Goal: Task Accomplishment & Management: Manage account settings

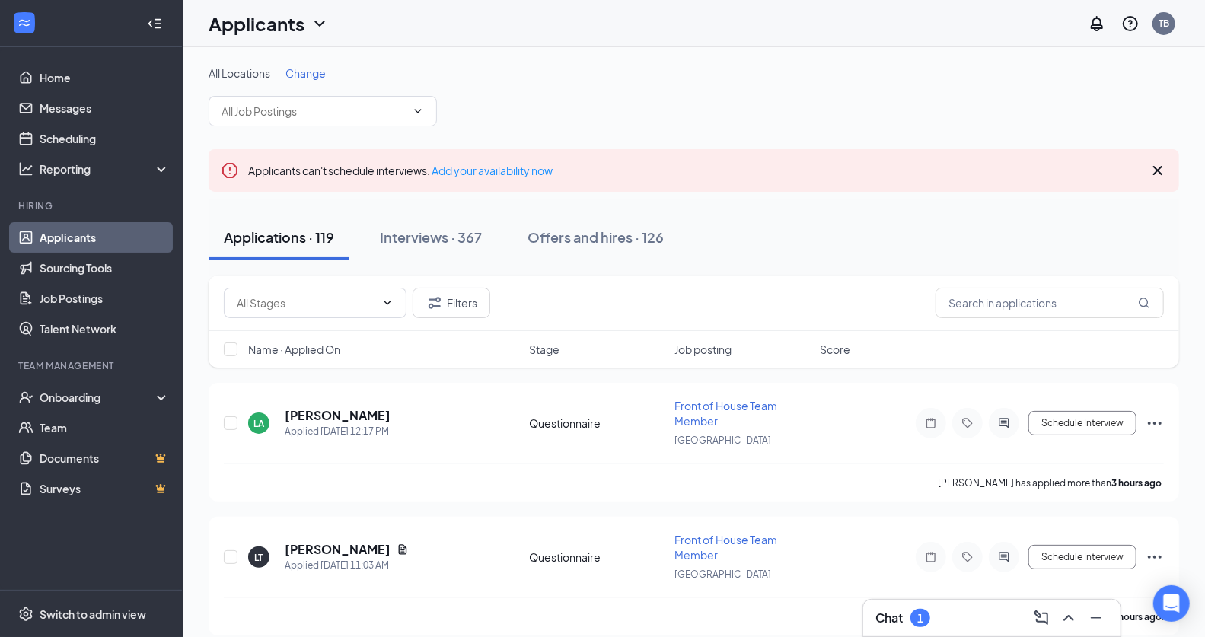
click at [943, 619] on div "Chat 1" at bounding box center [992, 618] width 233 height 24
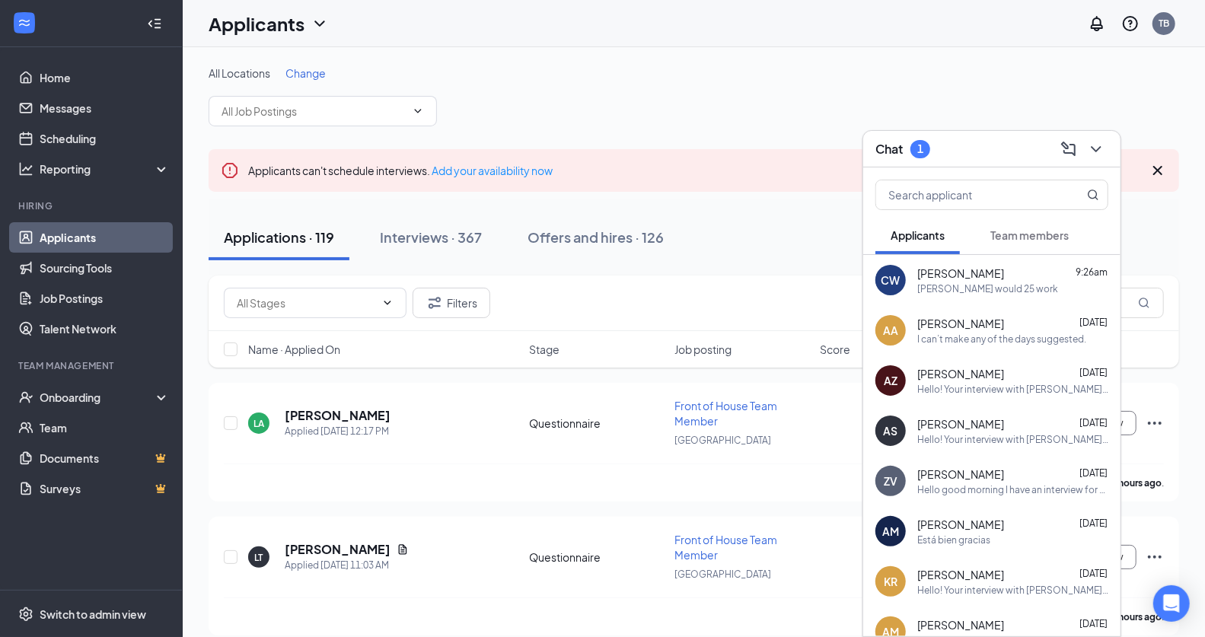
click at [1023, 244] on button "Team members" at bounding box center [1030, 235] width 109 height 38
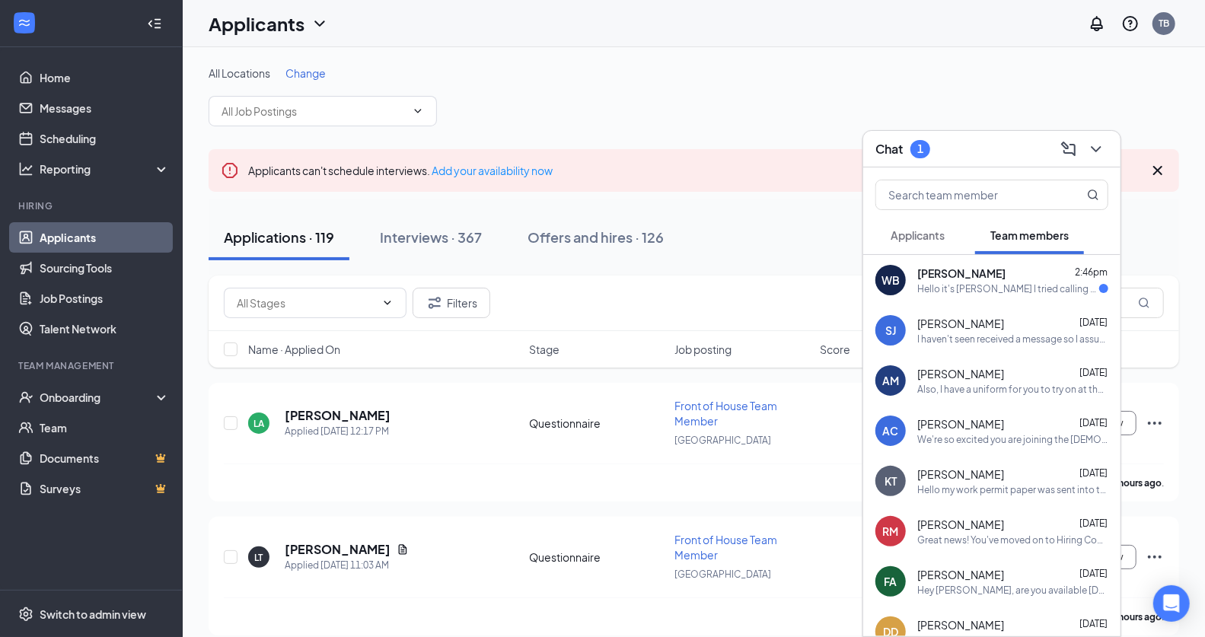
click at [984, 290] on div "Hello it's [PERSON_NAME] I tried calling the [DEMOGRAPHIC_DATA] cfa to see if y…" at bounding box center [1009, 289] width 182 height 13
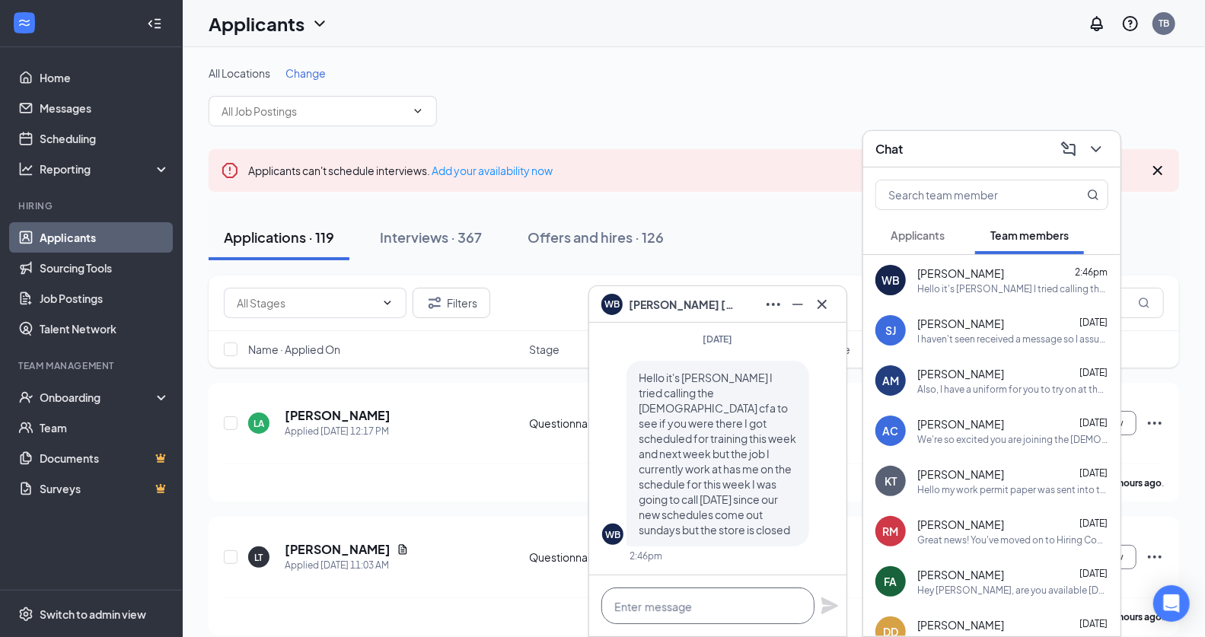
click at [668, 600] on textarea at bounding box center [708, 606] width 213 height 37
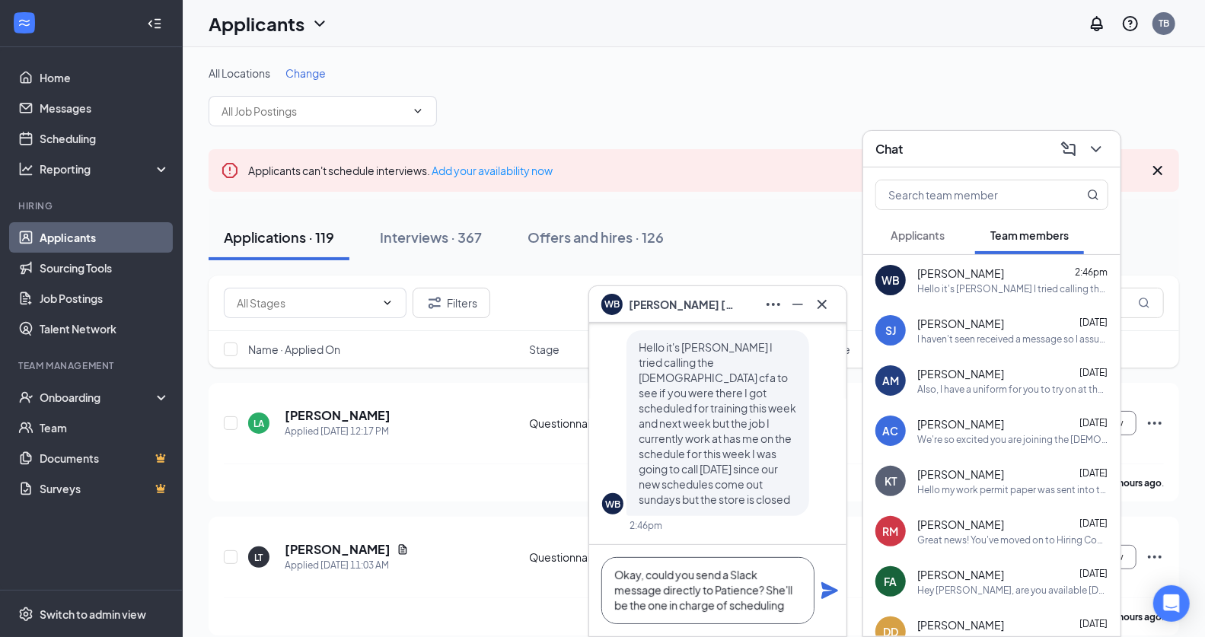
type textarea "Okay, could you send a Slack message directly to Patience? She'll be the one in…"
click at [827, 599] on icon "Plane" at bounding box center [830, 591] width 18 height 18
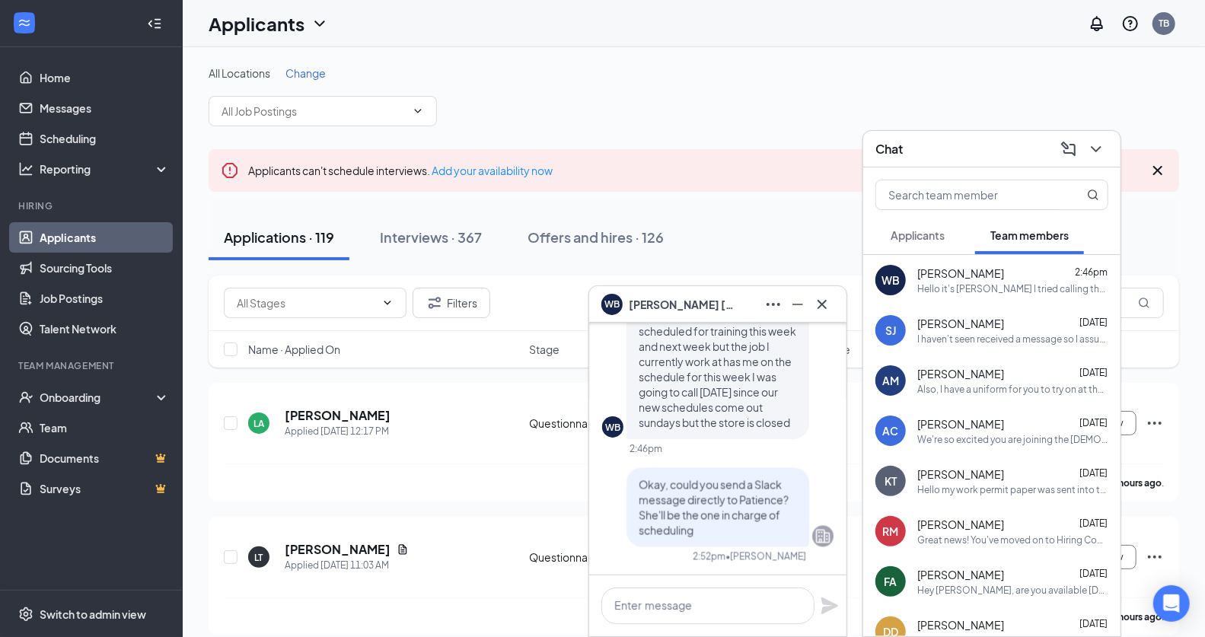
scroll to position [0, 0]
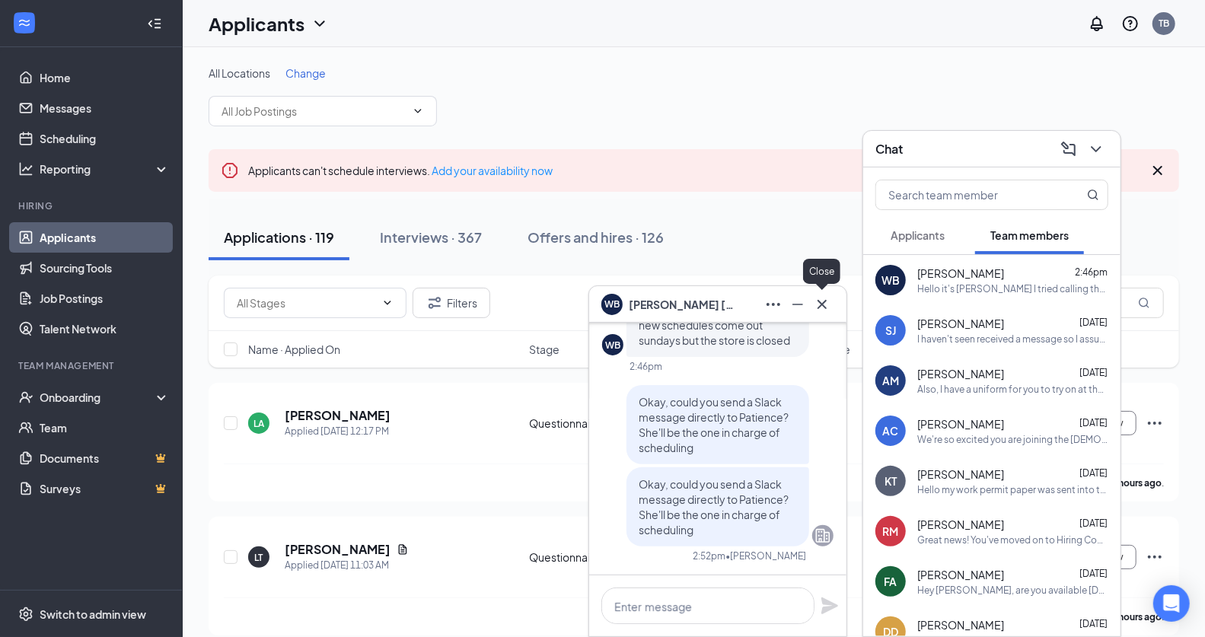
click at [827, 299] on icon "Cross" at bounding box center [822, 304] width 18 height 18
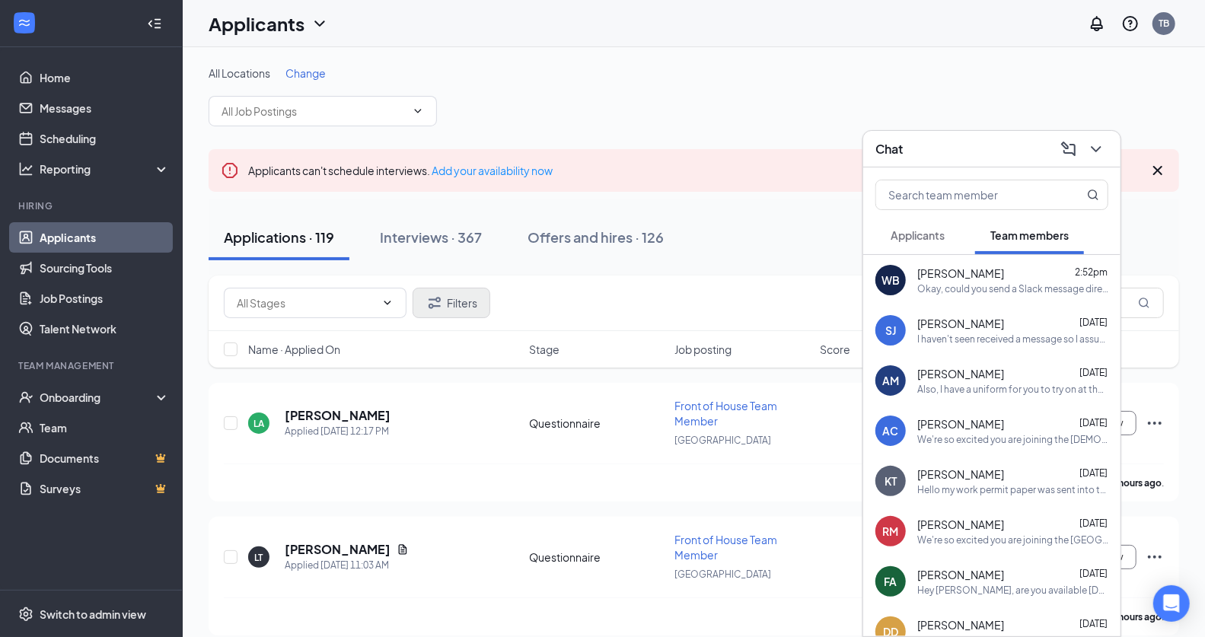
click at [976, 156] on div "Chat" at bounding box center [992, 149] width 233 height 24
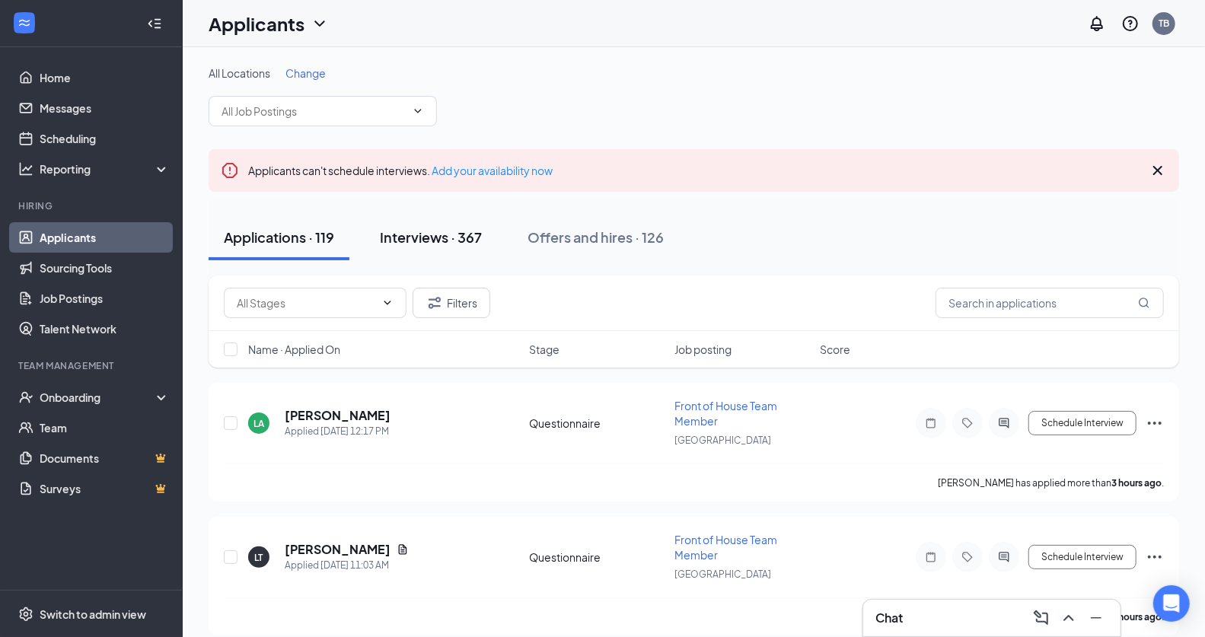
click at [440, 215] on button "Interviews · 367" at bounding box center [431, 238] width 133 height 46
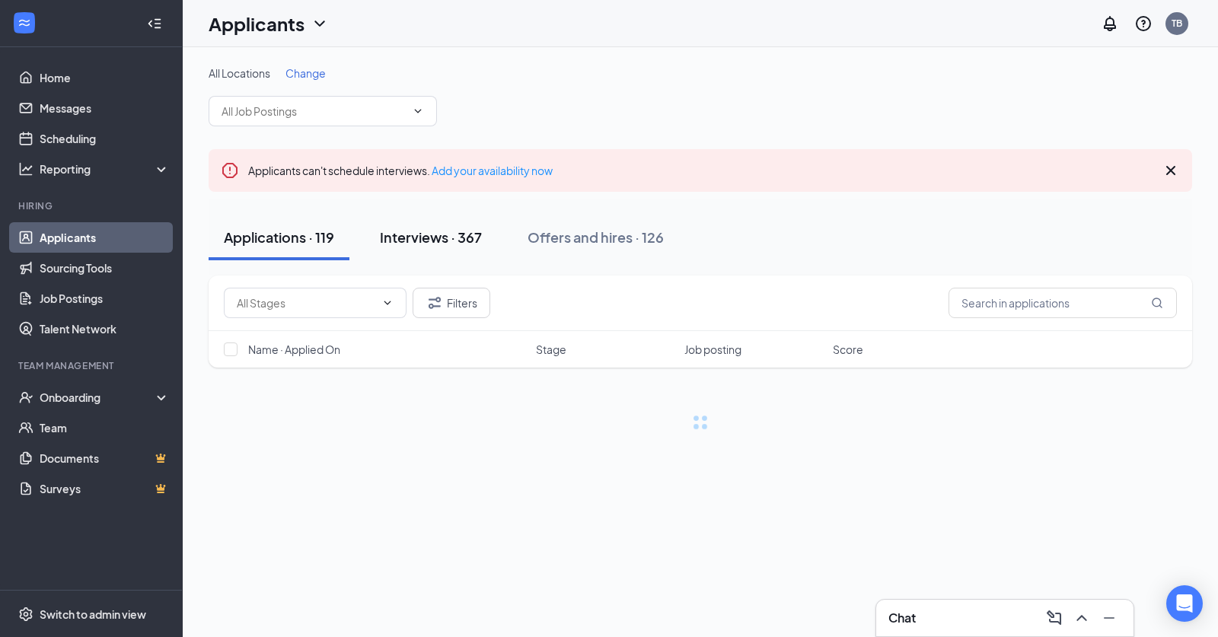
click at [429, 225] on button "Interviews · 367" at bounding box center [431, 238] width 133 height 46
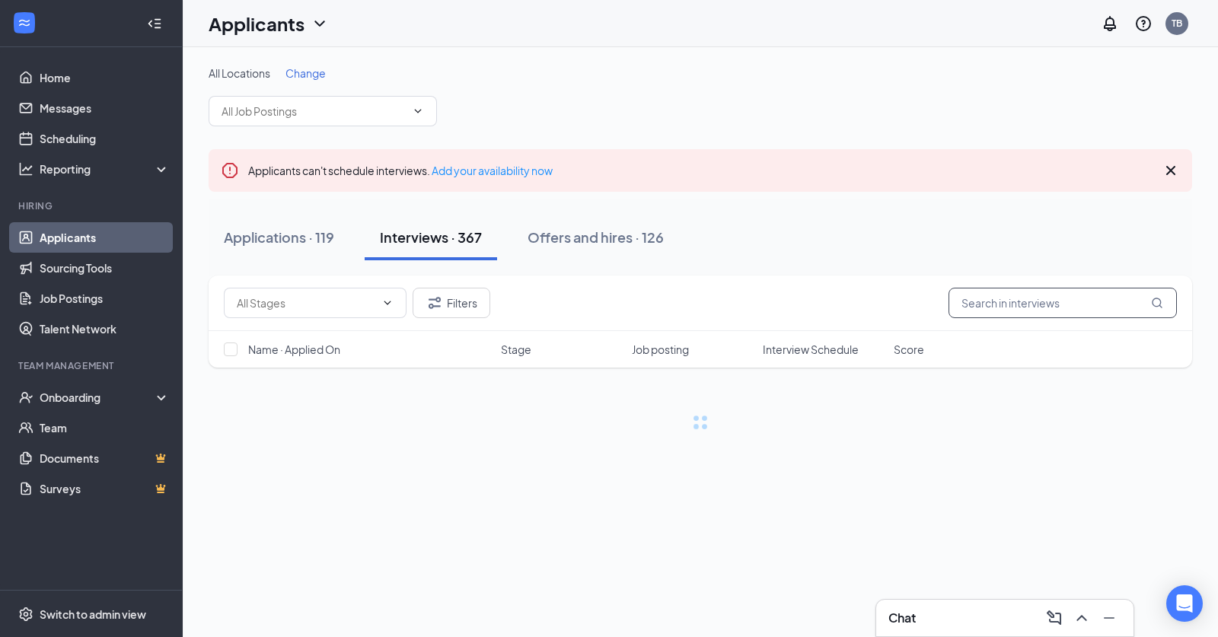
click at [995, 291] on input "text" at bounding box center [1063, 303] width 228 height 30
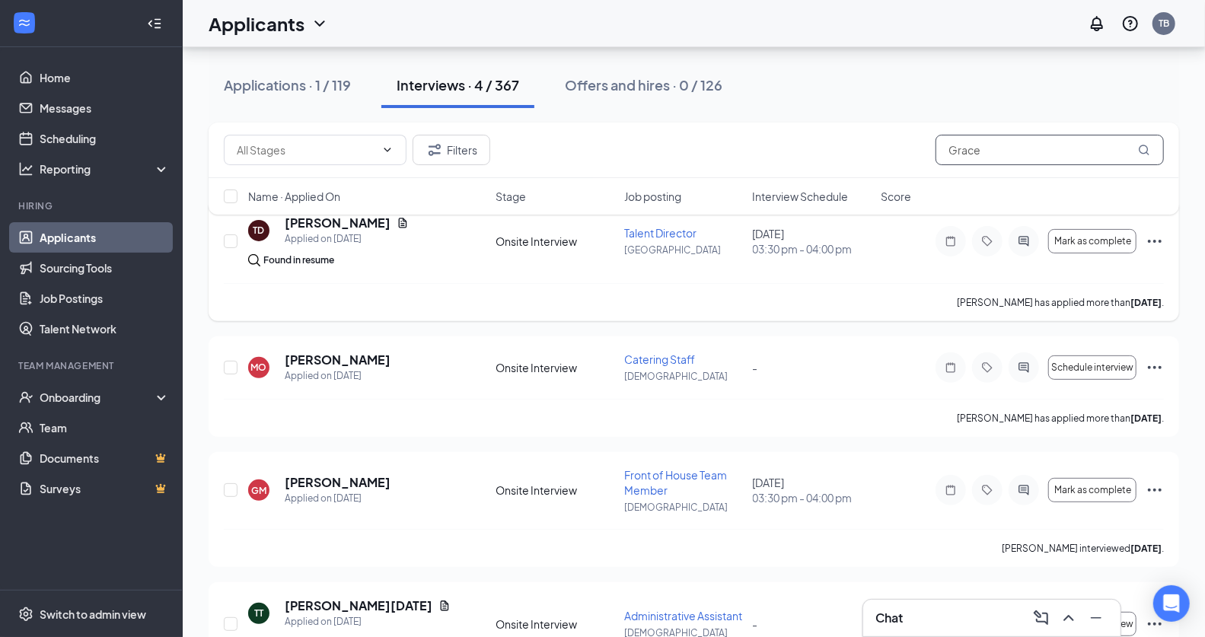
scroll to position [268, 0]
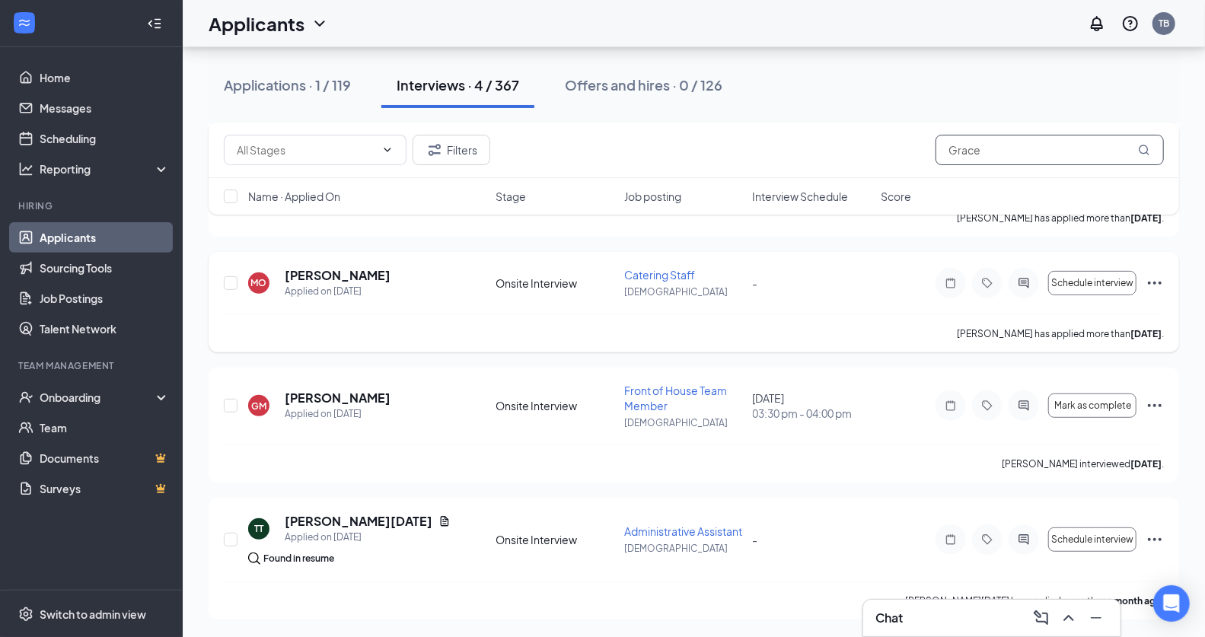
type input "Grace"
click at [1154, 404] on icon "Ellipses" at bounding box center [1155, 406] width 18 height 18
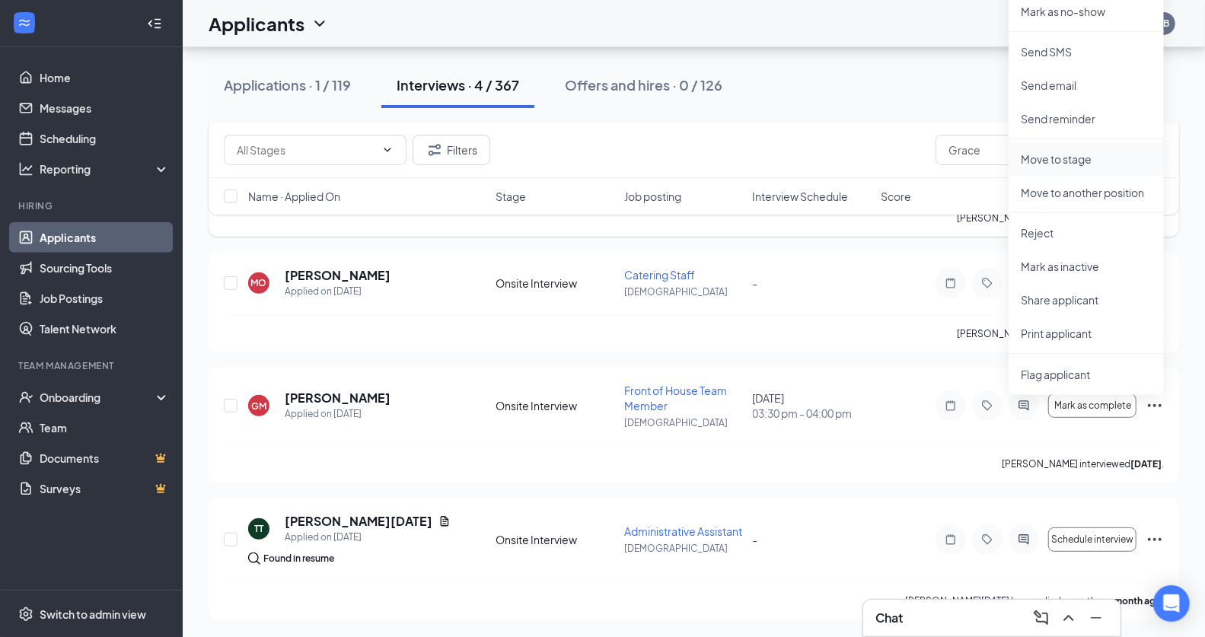
click at [1096, 164] on p "Move to stage" at bounding box center [1086, 159] width 131 height 15
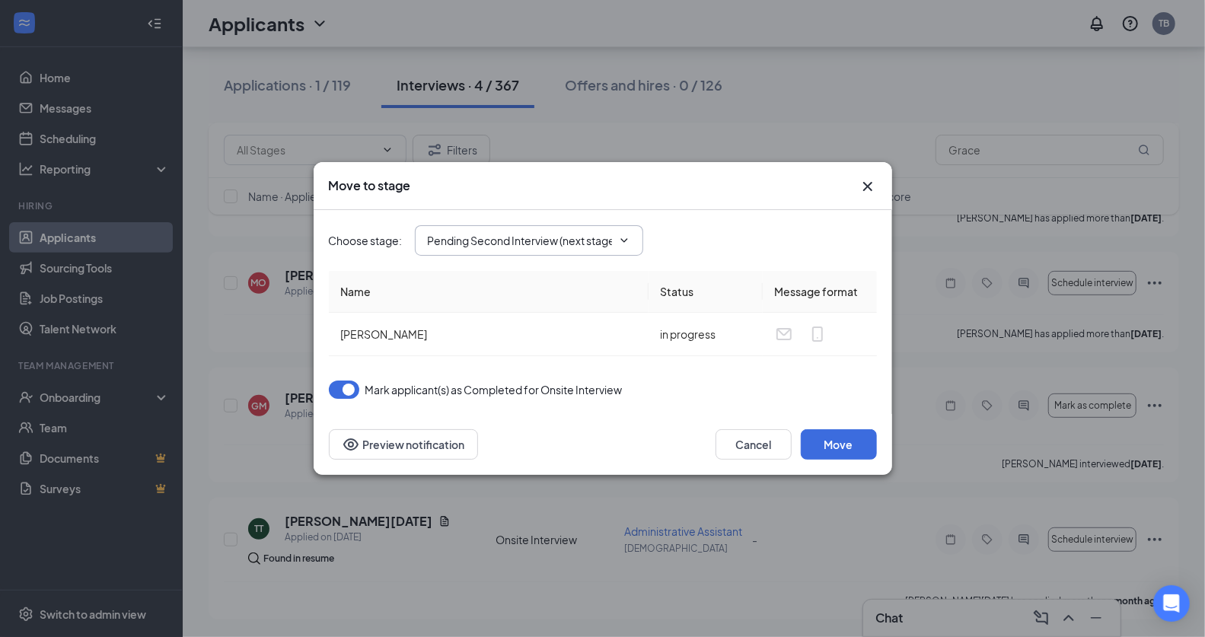
click at [560, 244] on input "Pending Second Interview (next stage)" at bounding box center [520, 240] width 184 height 17
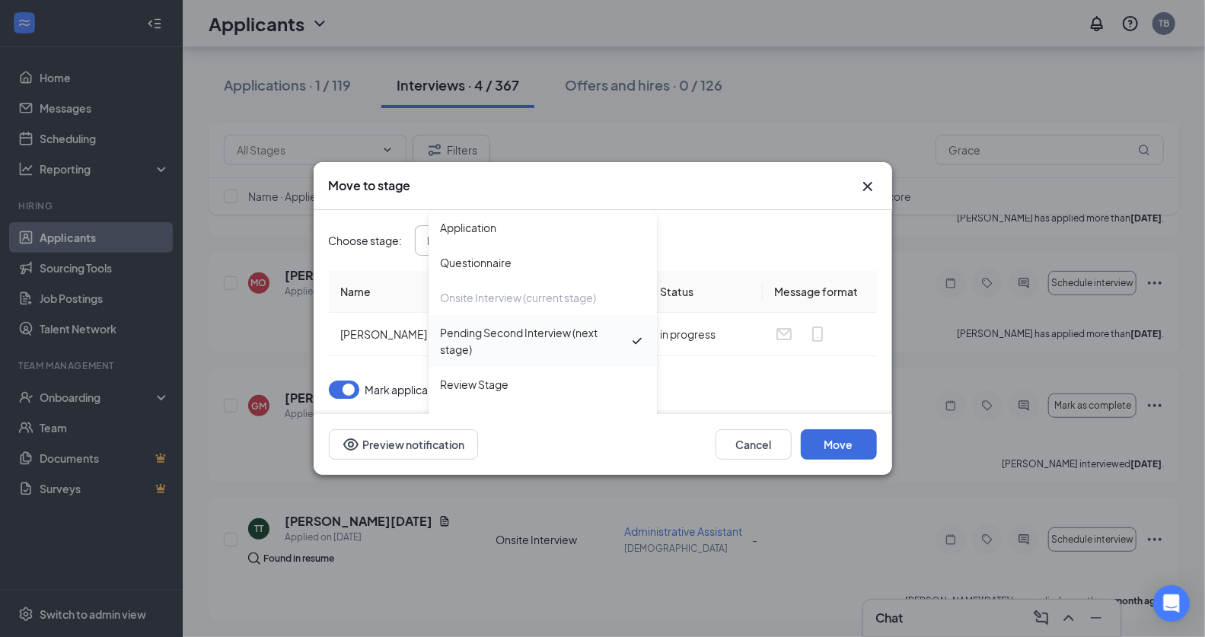
scroll to position [33, 0]
click at [507, 384] on div "Offer Letter" at bounding box center [543, 386] width 204 height 17
type input "Offer Letter"
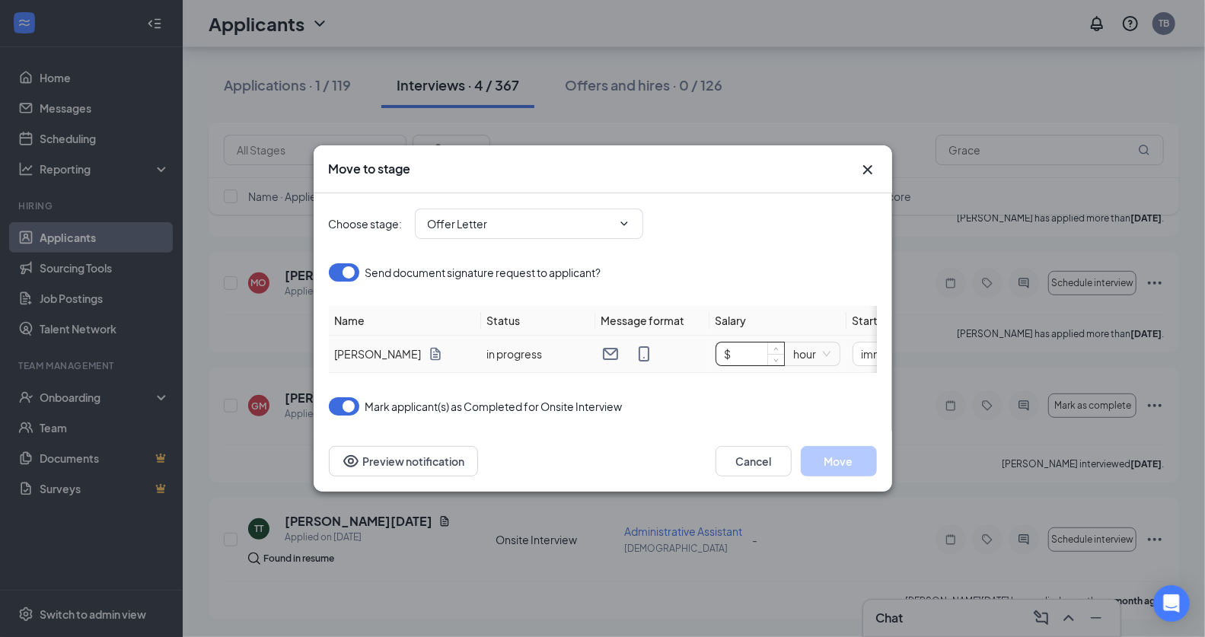
click at [740, 348] on input "$" at bounding box center [751, 354] width 68 height 23
type input "$ 15"
click at [797, 240] on div "Choose stage : Offer Letter Application Questionnaire Onsite Interview (current…" at bounding box center [603, 223] width 548 height 61
click at [853, 468] on button "Move" at bounding box center [839, 461] width 76 height 30
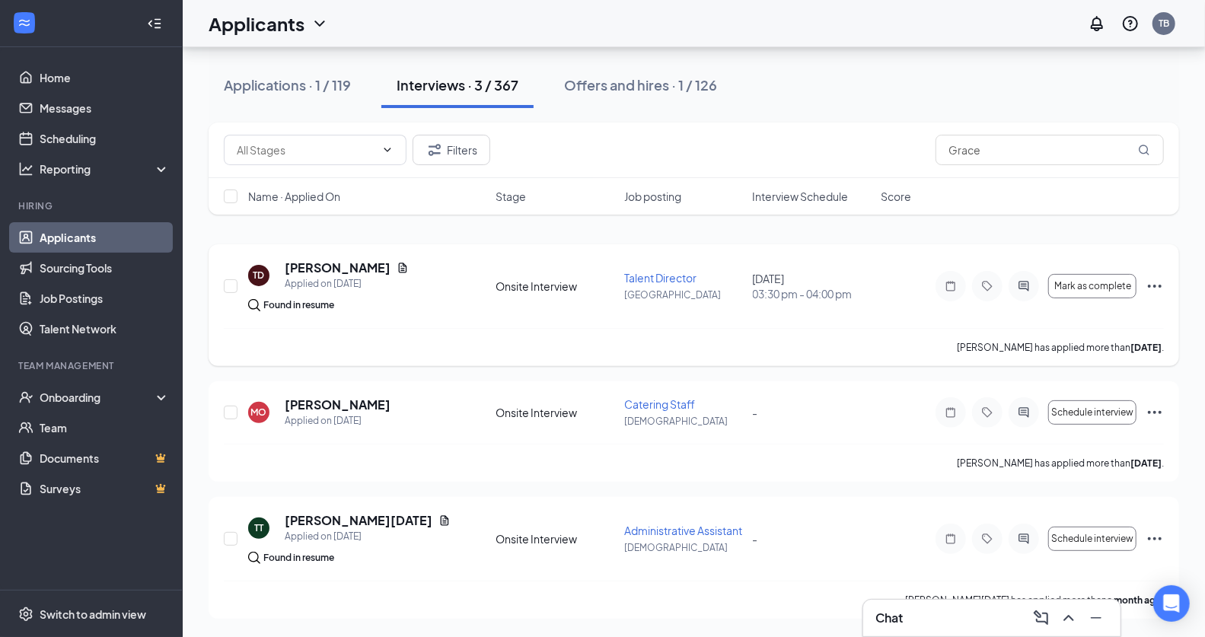
scroll to position [138, 0]
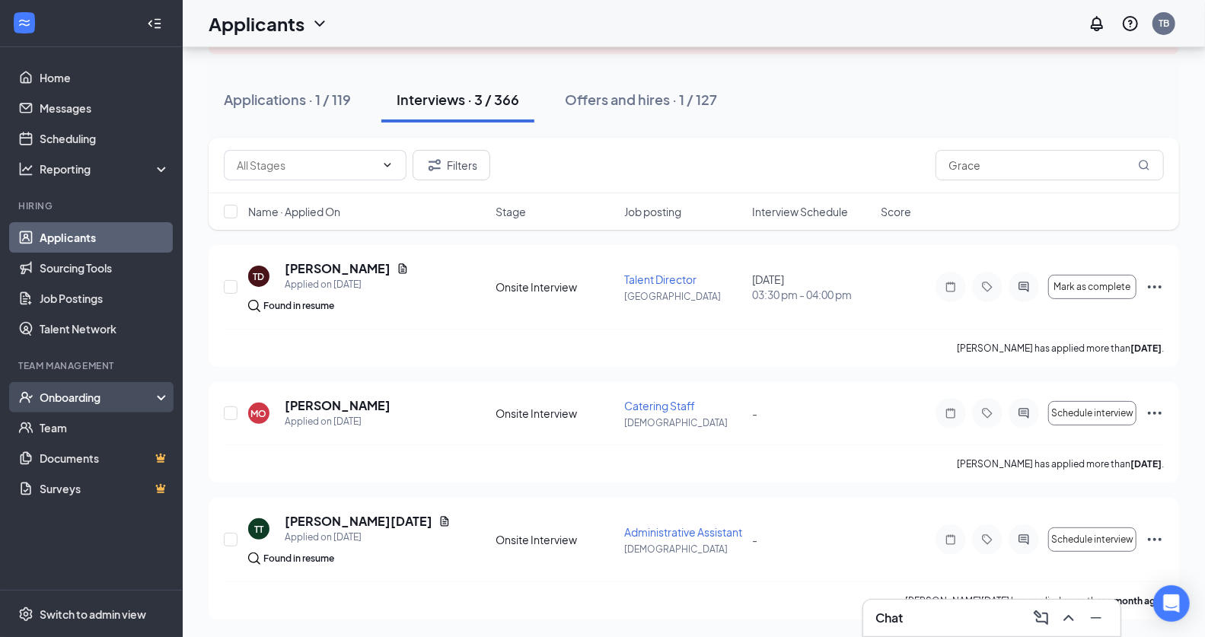
click at [52, 407] on div "Onboarding" at bounding box center [91, 397] width 183 height 30
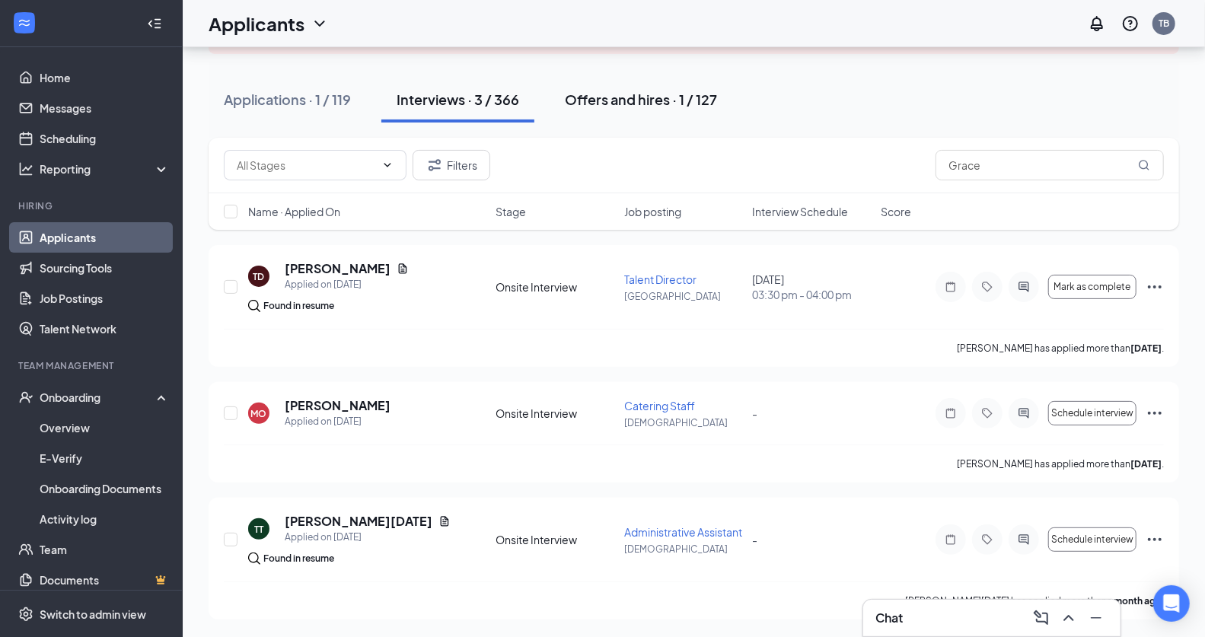
click at [609, 94] on div "Offers and hires · 1 / 127" at bounding box center [641, 99] width 152 height 19
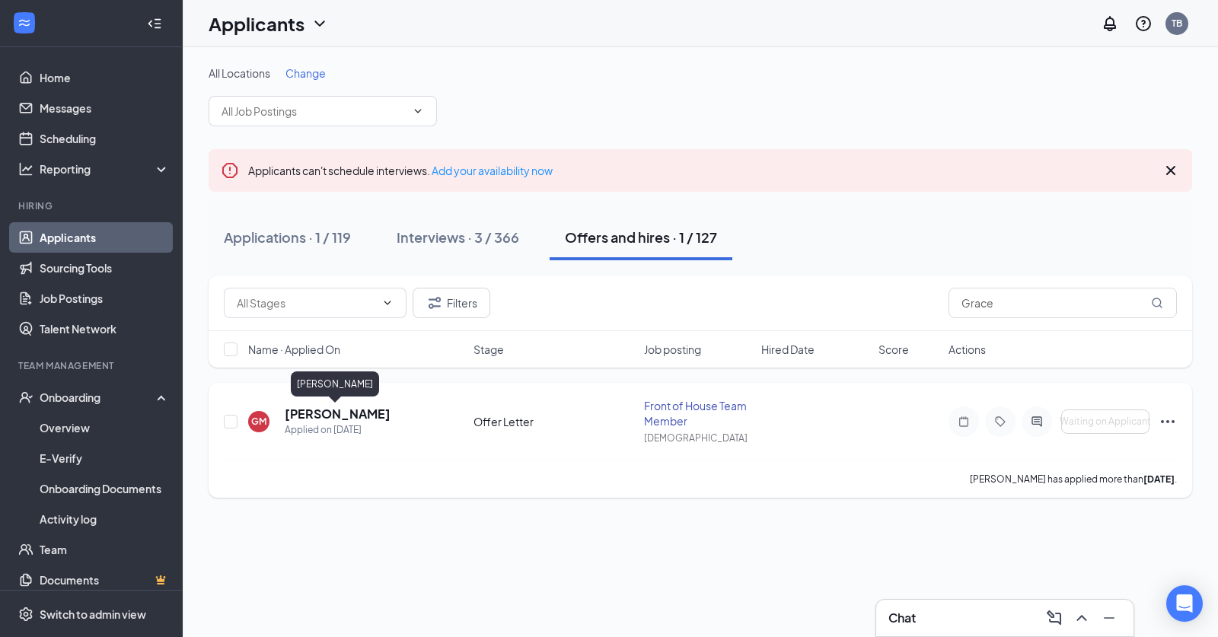
click at [315, 420] on h5 "[PERSON_NAME]" at bounding box center [338, 414] width 106 height 17
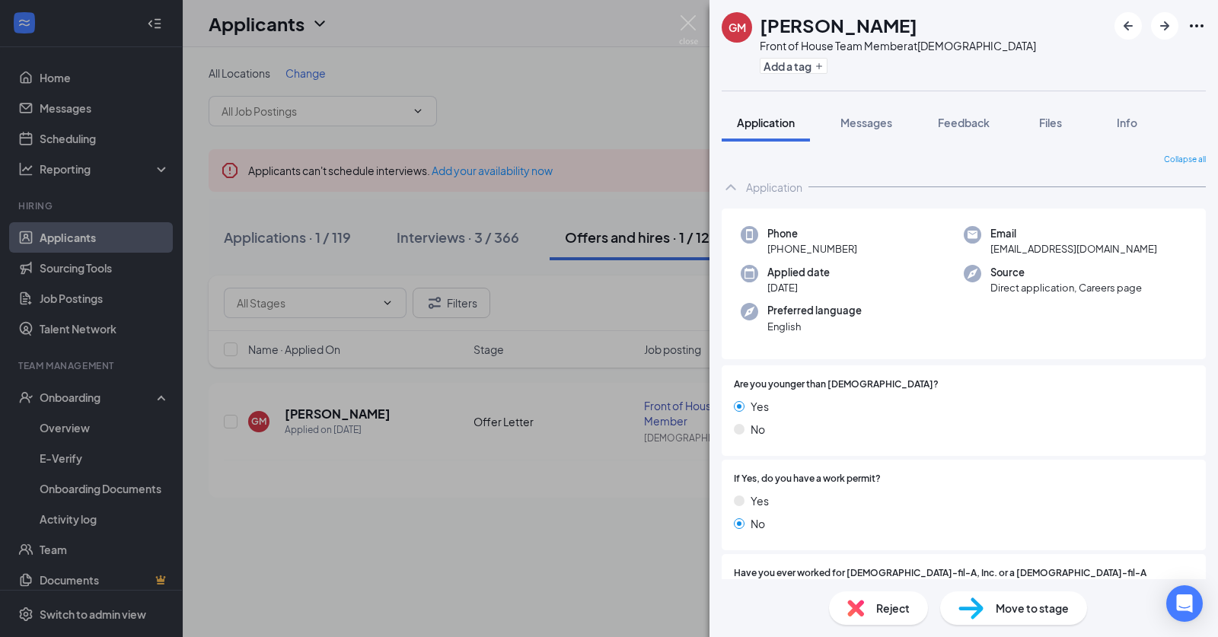
click at [1051, 244] on span "[EMAIL_ADDRESS][DOMAIN_NAME]" at bounding box center [1074, 248] width 167 height 15
copy span "[EMAIL_ADDRESS][DOMAIN_NAME]"
click at [679, 36] on img at bounding box center [688, 30] width 19 height 30
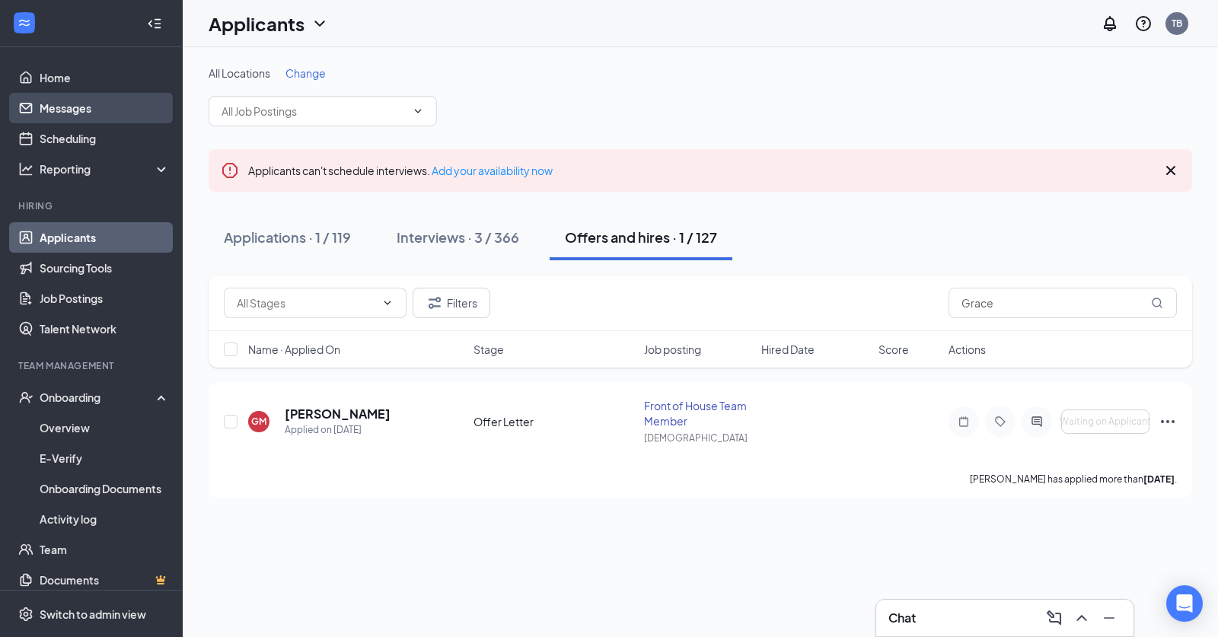
click at [76, 113] on link "Messages" at bounding box center [105, 108] width 130 height 30
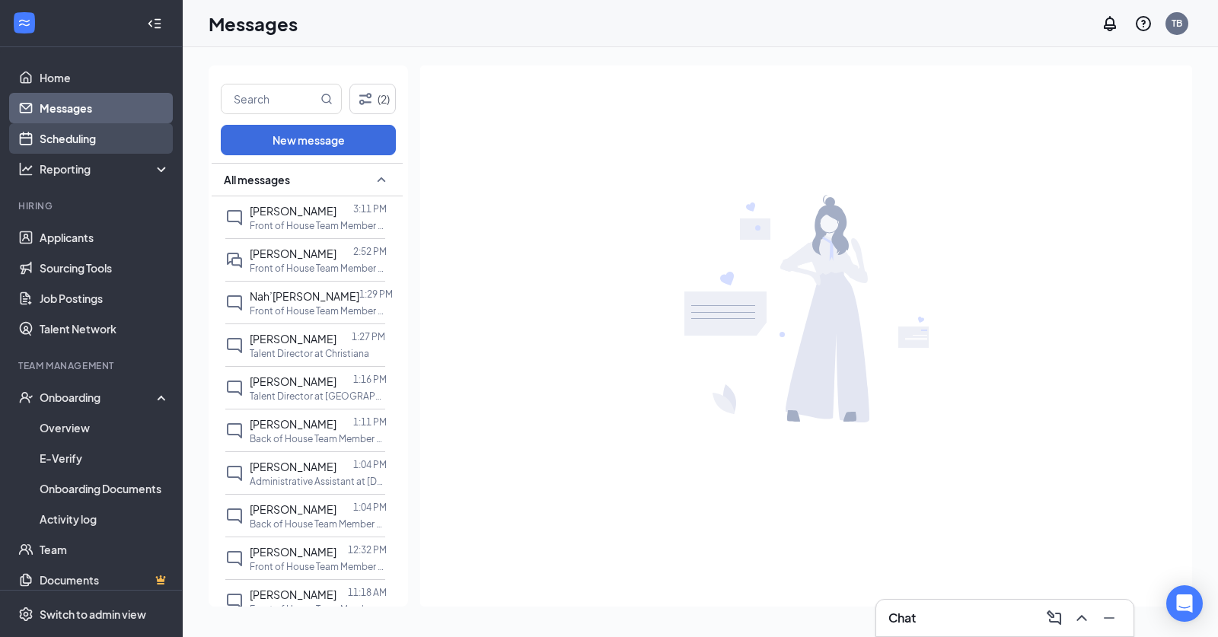
click at [92, 138] on link "Scheduling" at bounding box center [105, 138] width 130 height 30
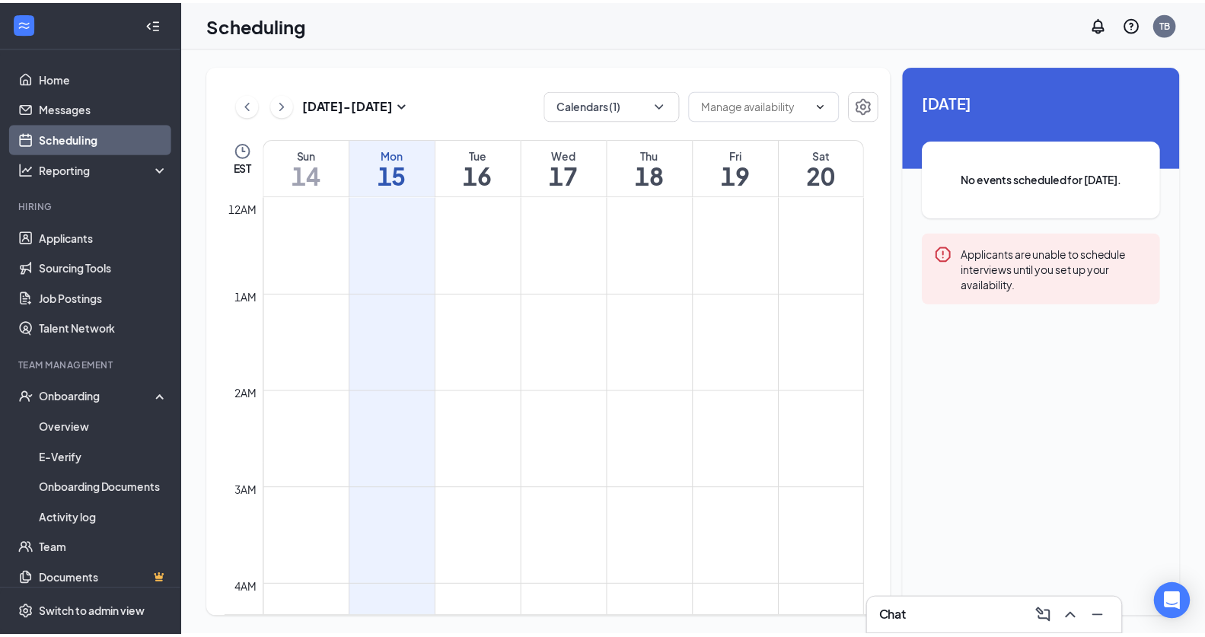
scroll to position [749, 0]
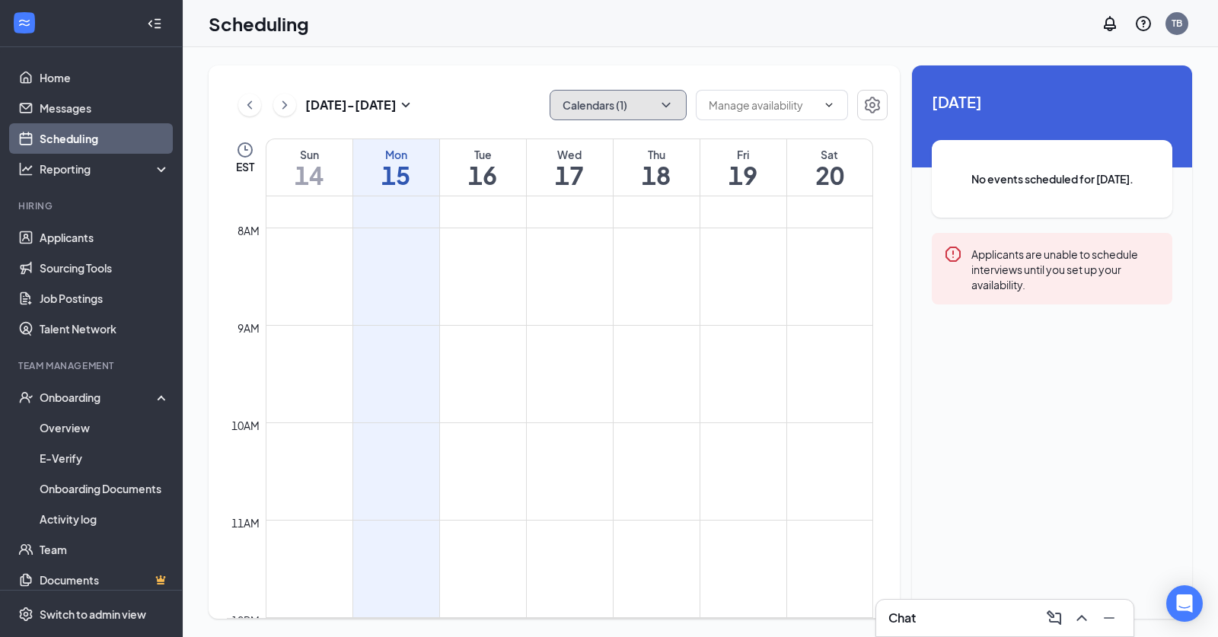
click at [609, 105] on button "Calendars (1)" at bounding box center [618, 105] width 137 height 30
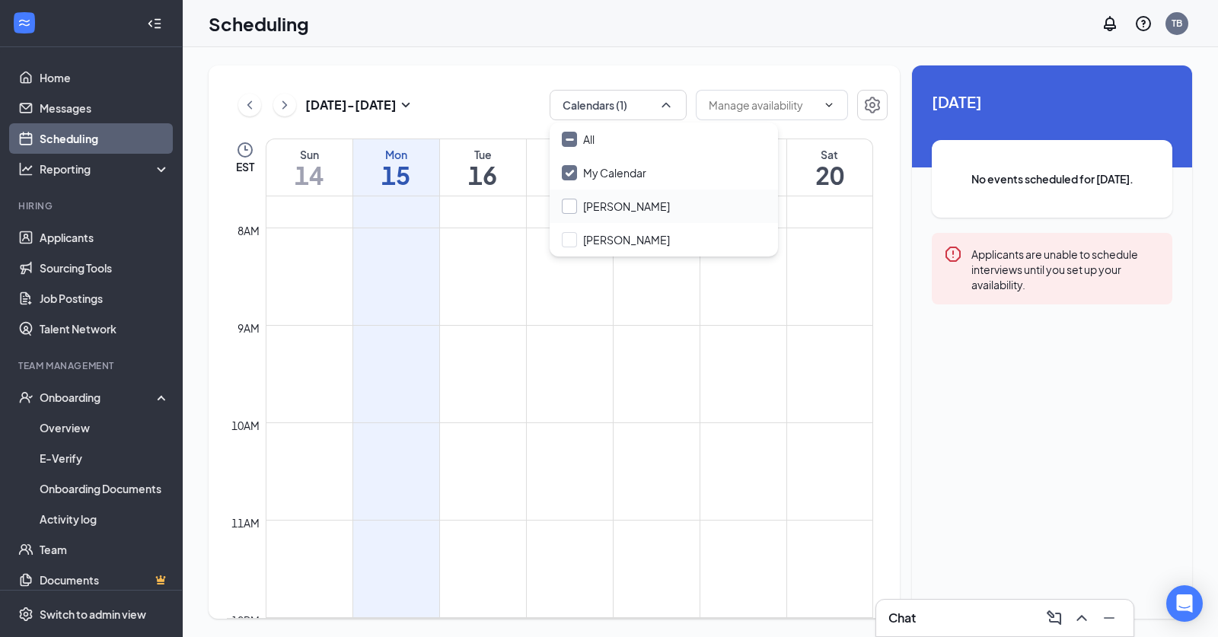
click at [613, 213] on input "[PERSON_NAME]" at bounding box center [616, 206] width 108 height 15
checkbox input "true"
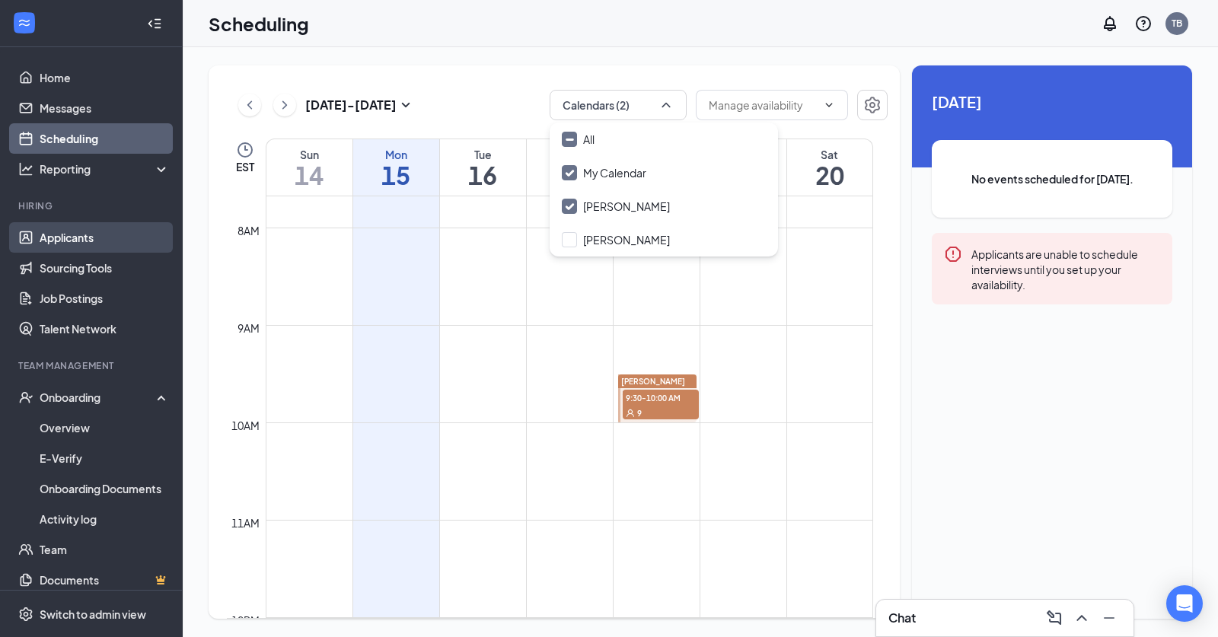
click at [51, 235] on link "Applicants" at bounding box center [105, 237] width 130 height 30
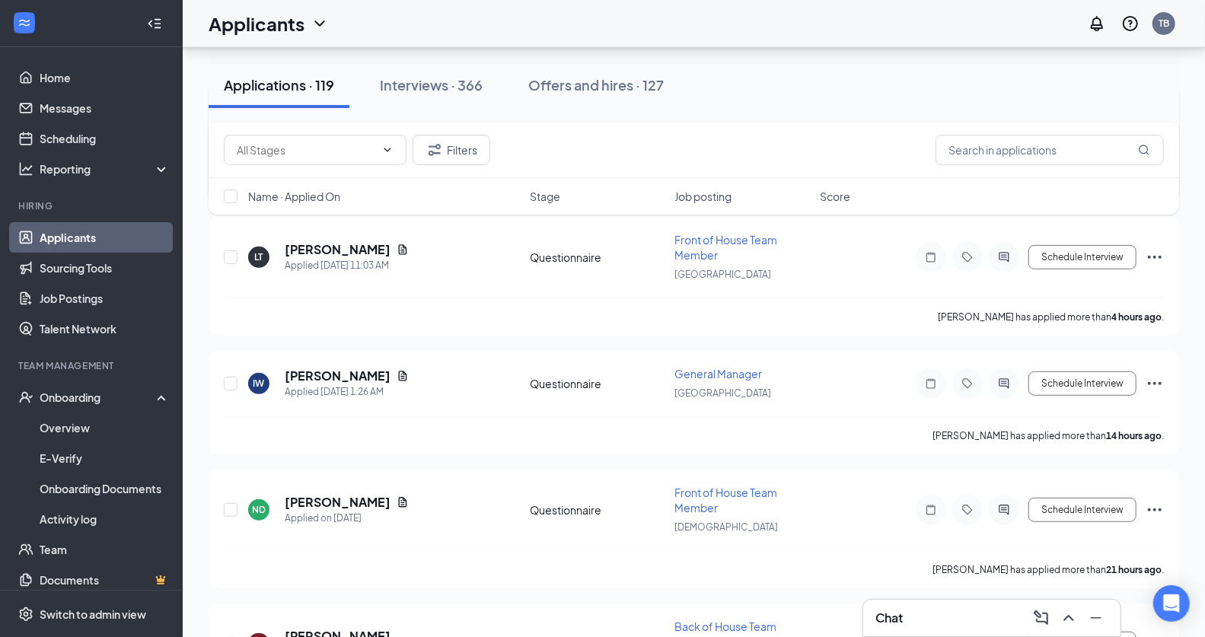
scroll to position [381, 0]
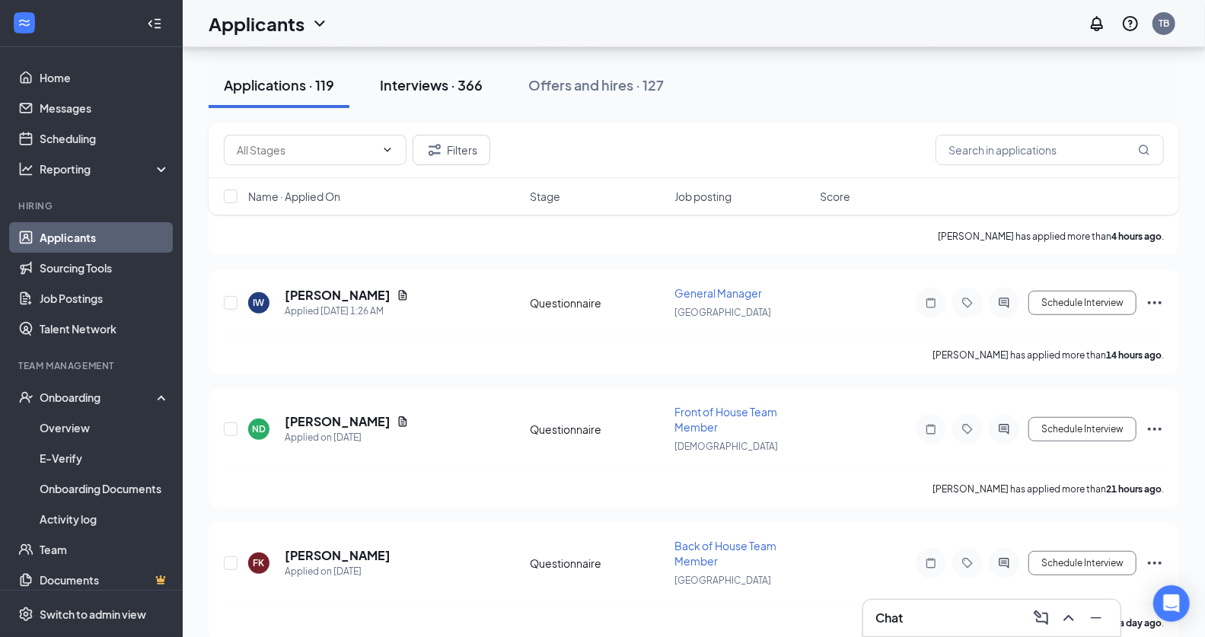
click at [429, 98] on button "Interviews · 366" at bounding box center [431, 85] width 133 height 46
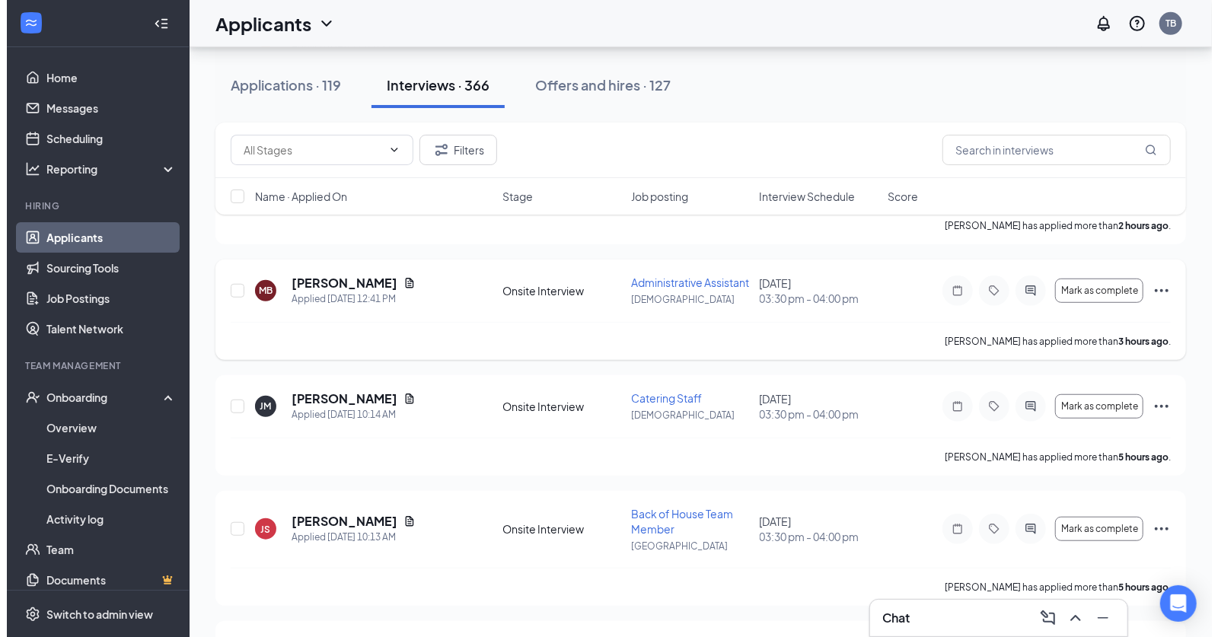
scroll to position [499, 0]
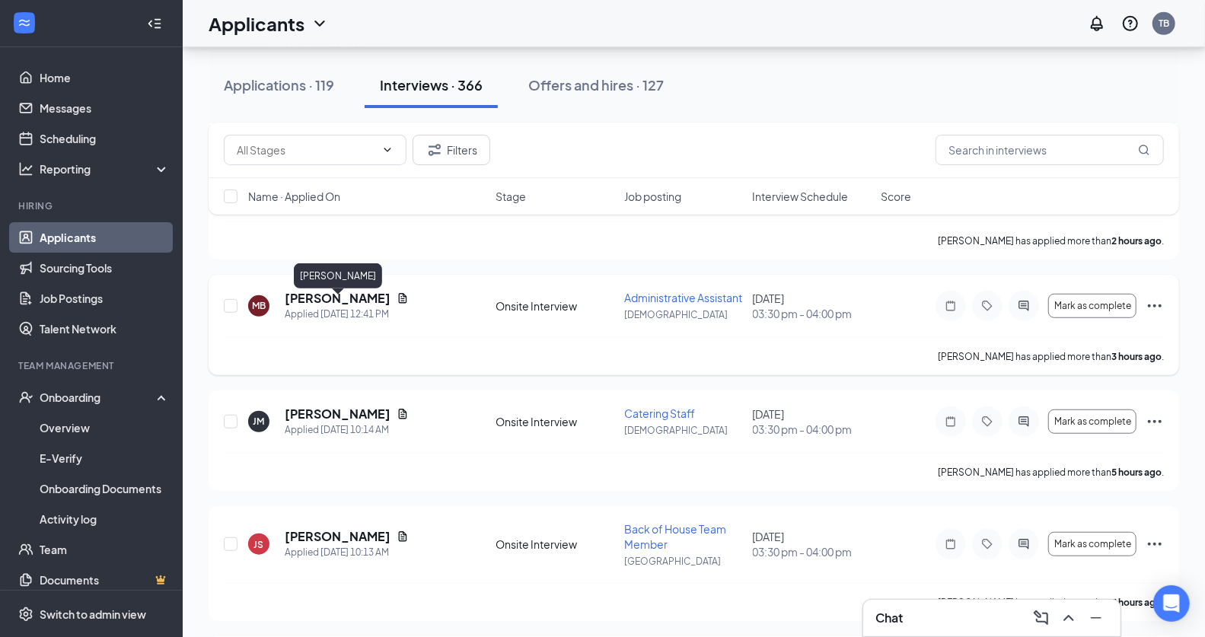
click at [382, 306] on h5 "[PERSON_NAME]" at bounding box center [338, 298] width 106 height 17
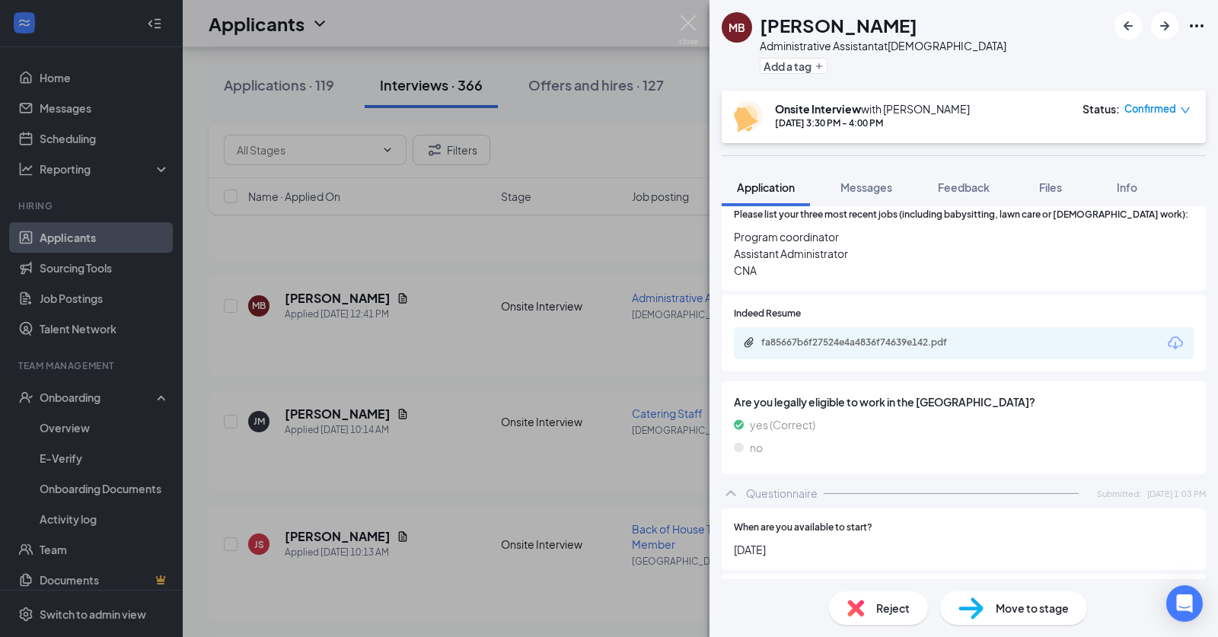
scroll to position [638, 0]
click at [687, 24] on img at bounding box center [688, 30] width 19 height 30
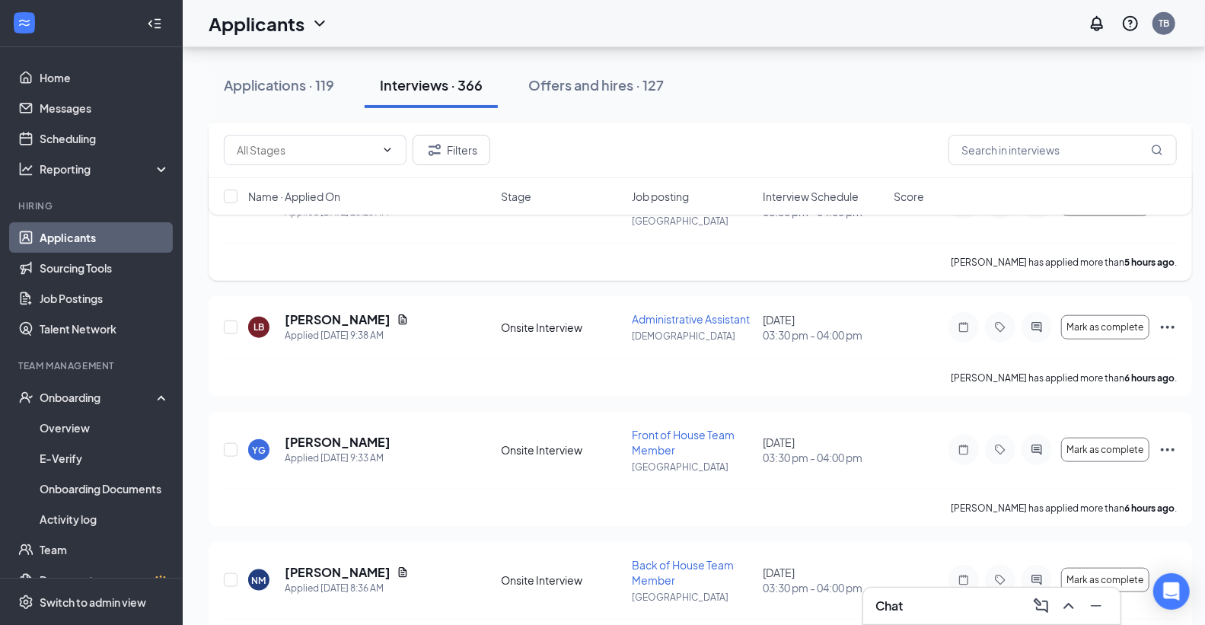
scroll to position [844, 0]
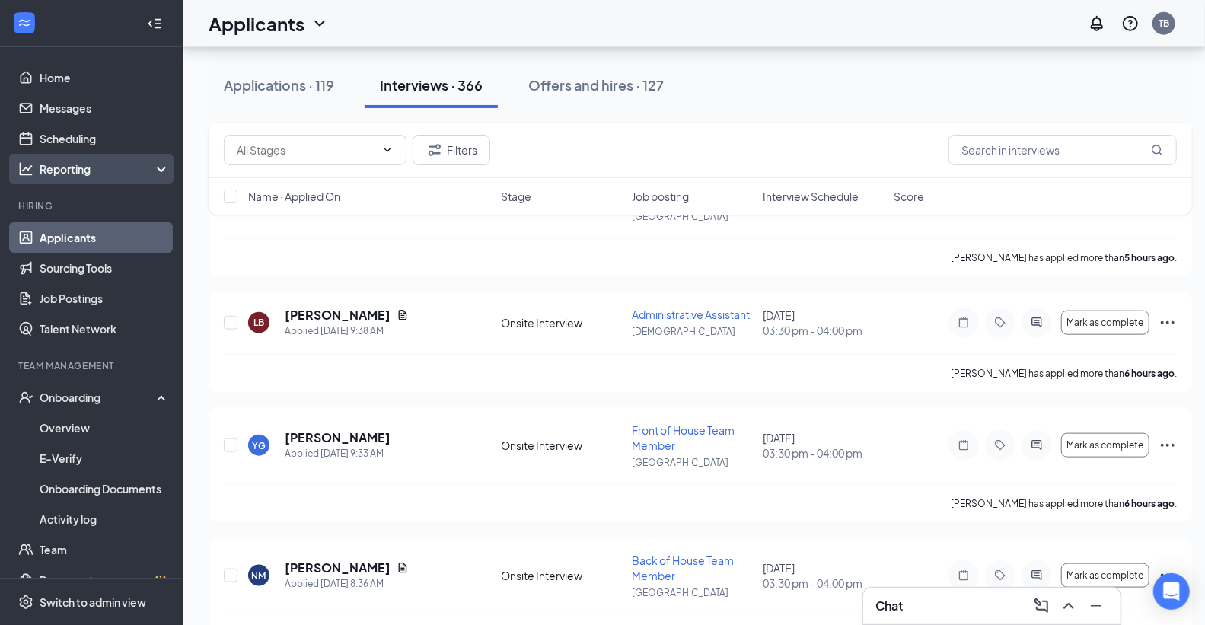
click at [110, 171] on div "Reporting" at bounding box center [105, 168] width 131 height 15
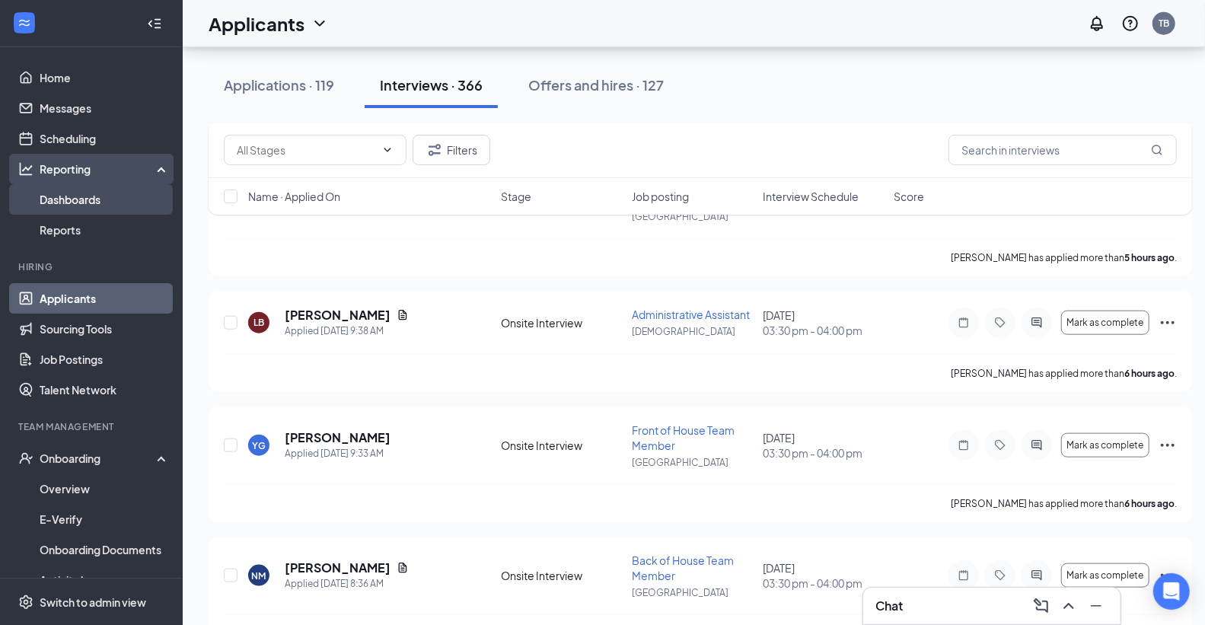
click at [107, 195] on link "Dashboards" at bounding box center [105, 199] width 130 height 30
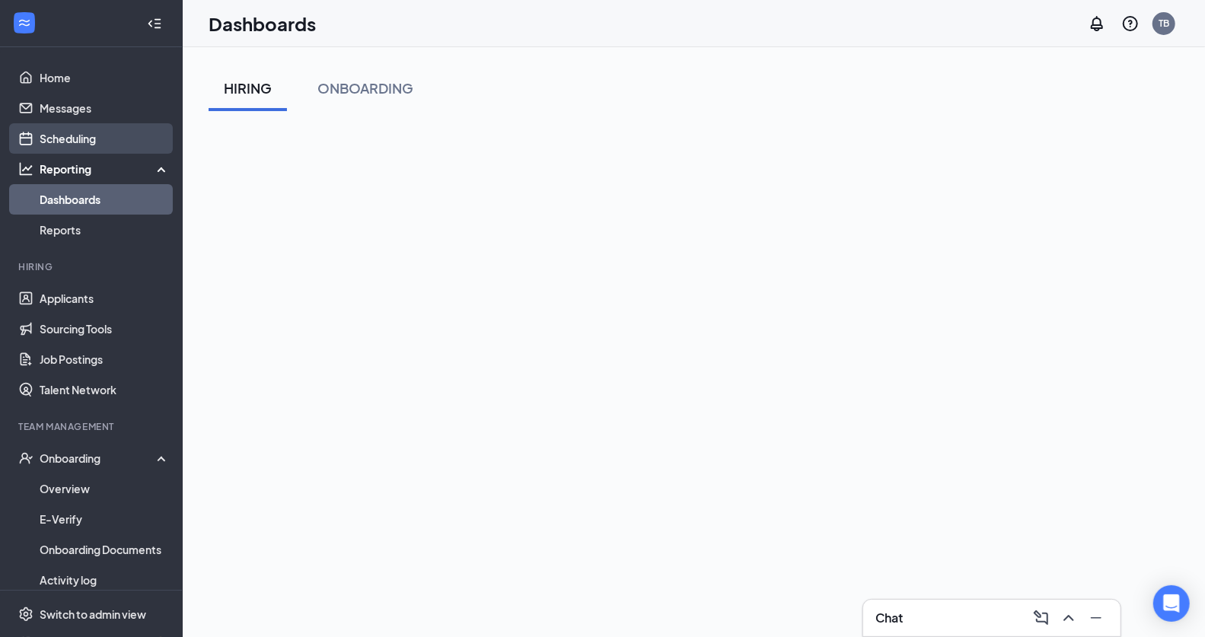
click at [70, 143] on link "Scheduling" at bounding box center [105, 138] width 130 height 30
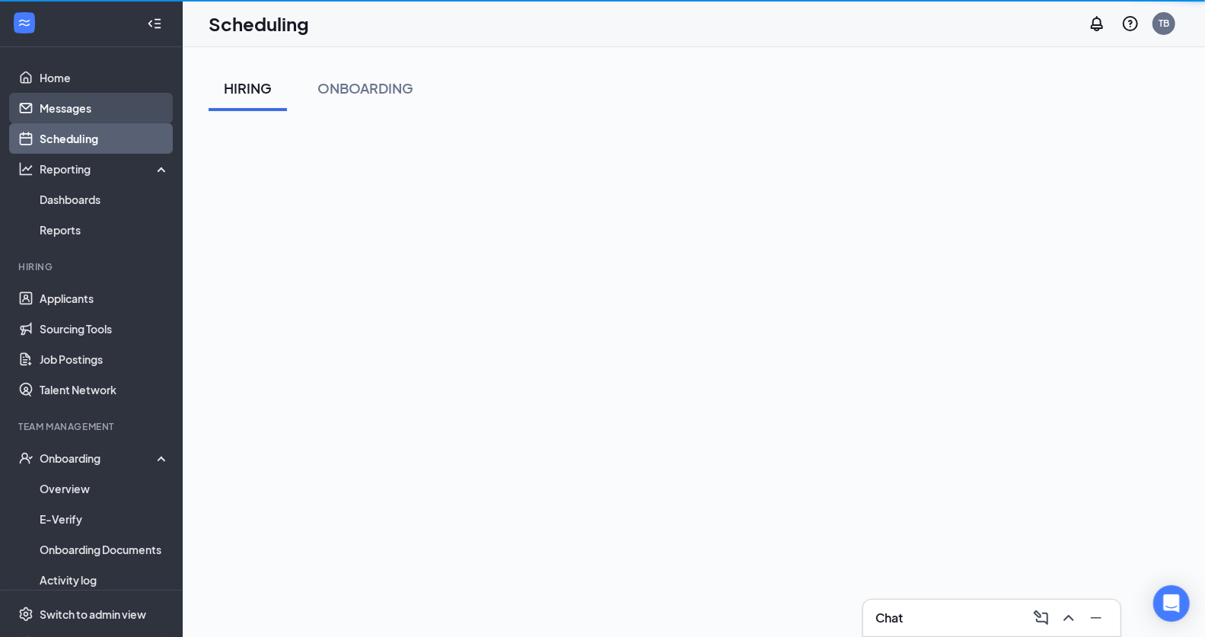
click at [95, 113] on link "Messages" at bounding box center [105, 108] width 130 height 30
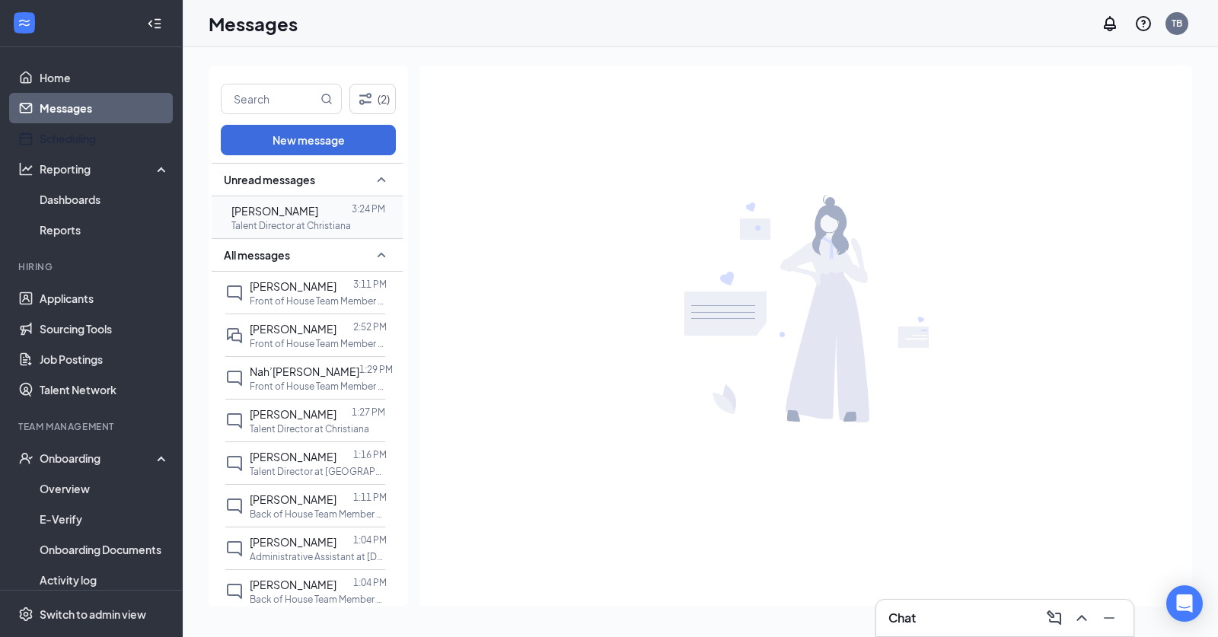
click at [279, 219] on p "Talent Director at Christiana" at bounding box center [292, 225] width 120 height 13
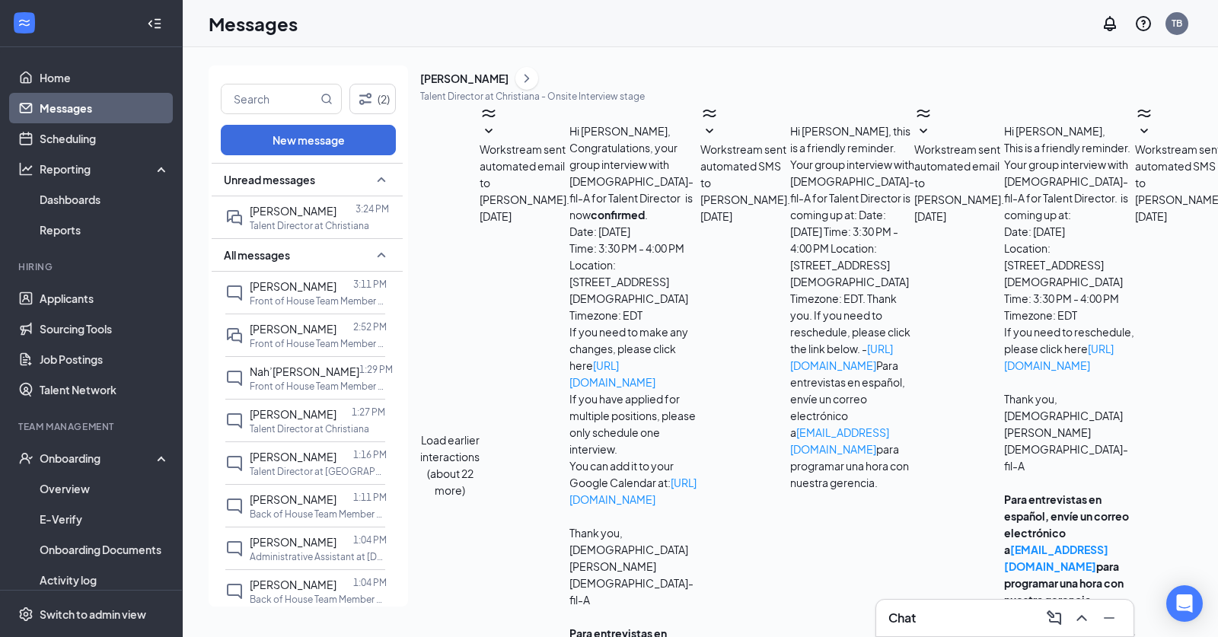
scroll to position [653, 0]
type textarea "Good Afternoon,"
checkbox input "true"
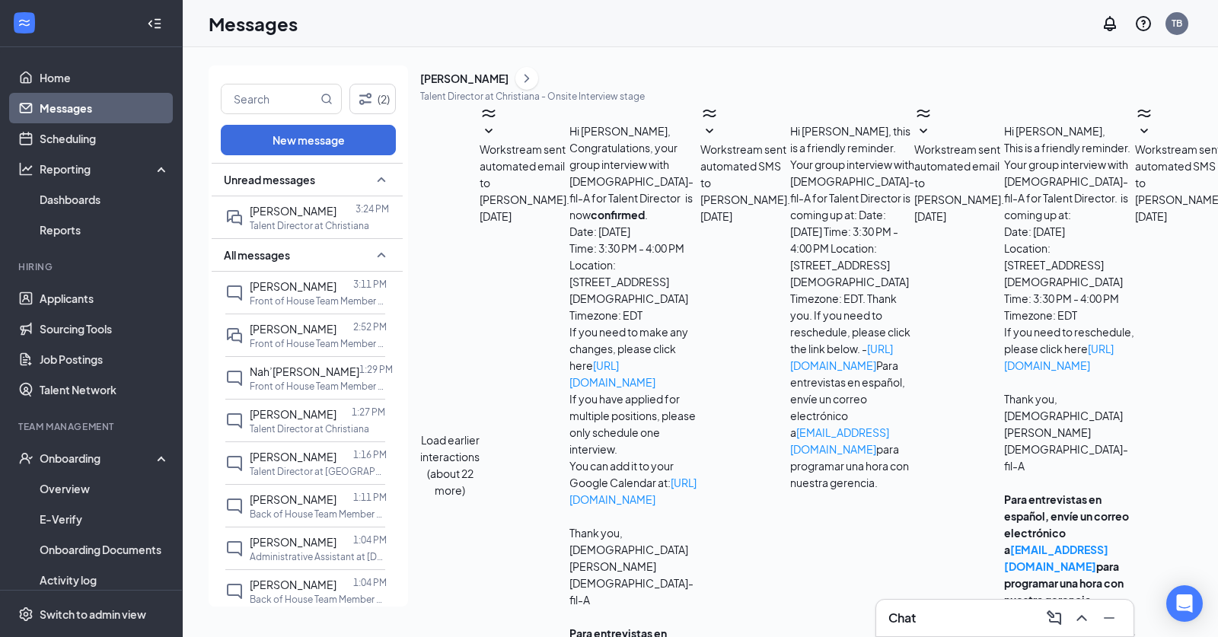
checkbox input "false"
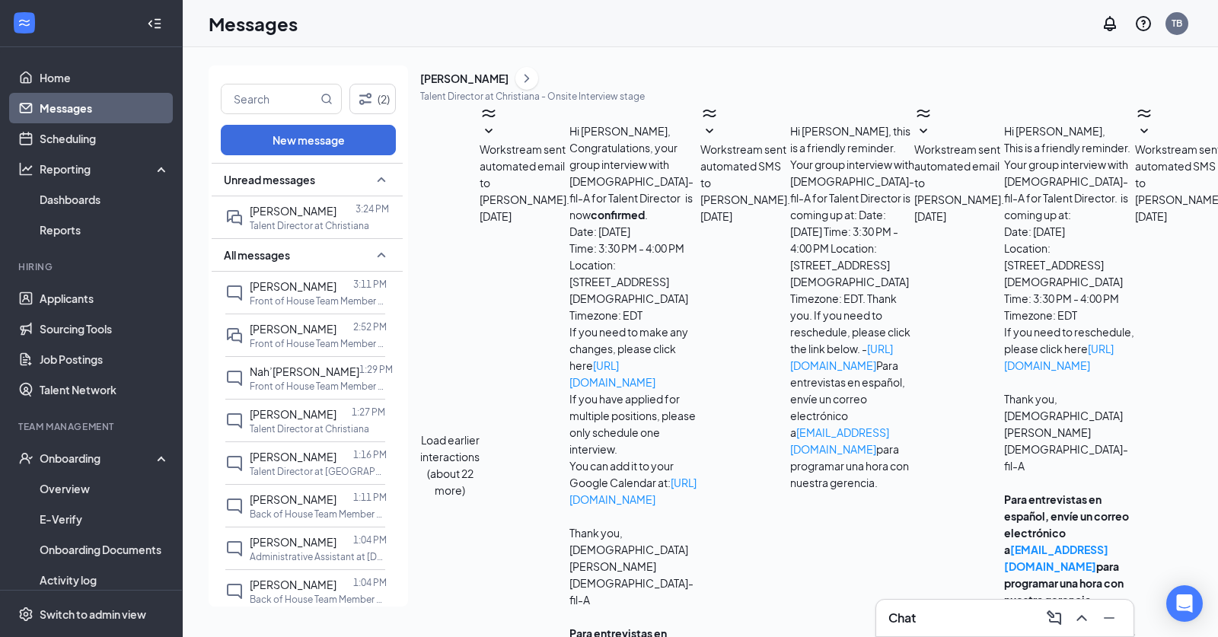
scroll to position [109, 0]
type textarea "Good Afternoon, Yes, the starting range for the Talent role is low-mid $20/hour…"
click at [577, 90] on div "[PERSON_NAME]" at bounding box center [532, 78] width 225 height 23
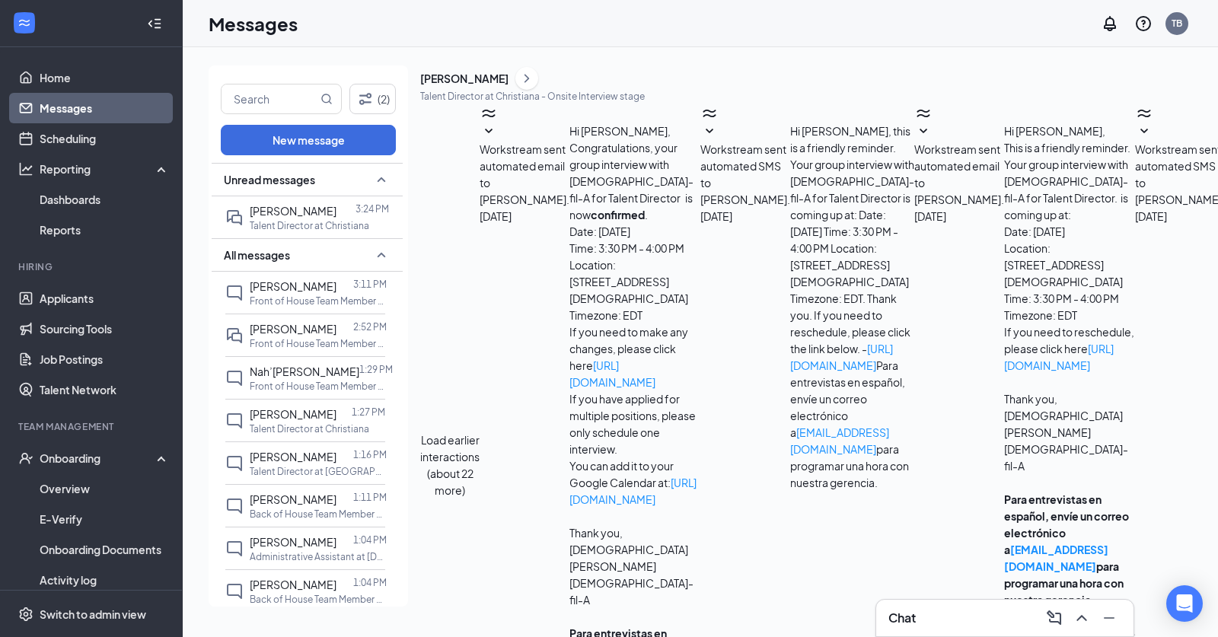
click at [535, 85] on icon "ChevronRight" at bounding box center [526, 78] width 15 height 18
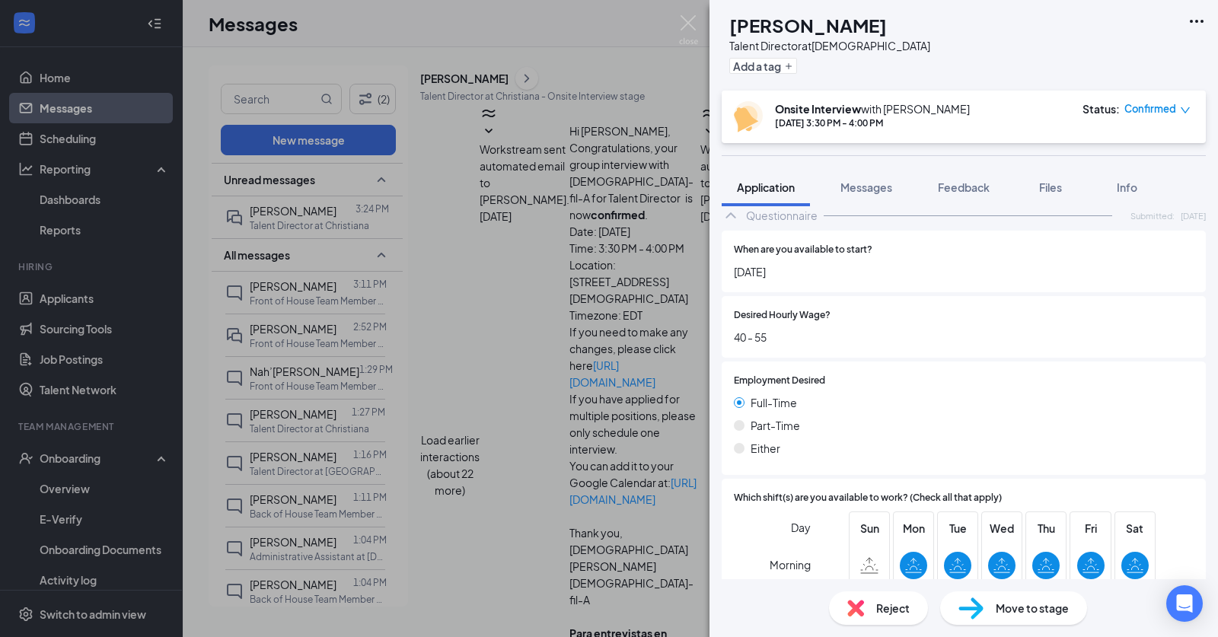
scroll to position [607, 0]
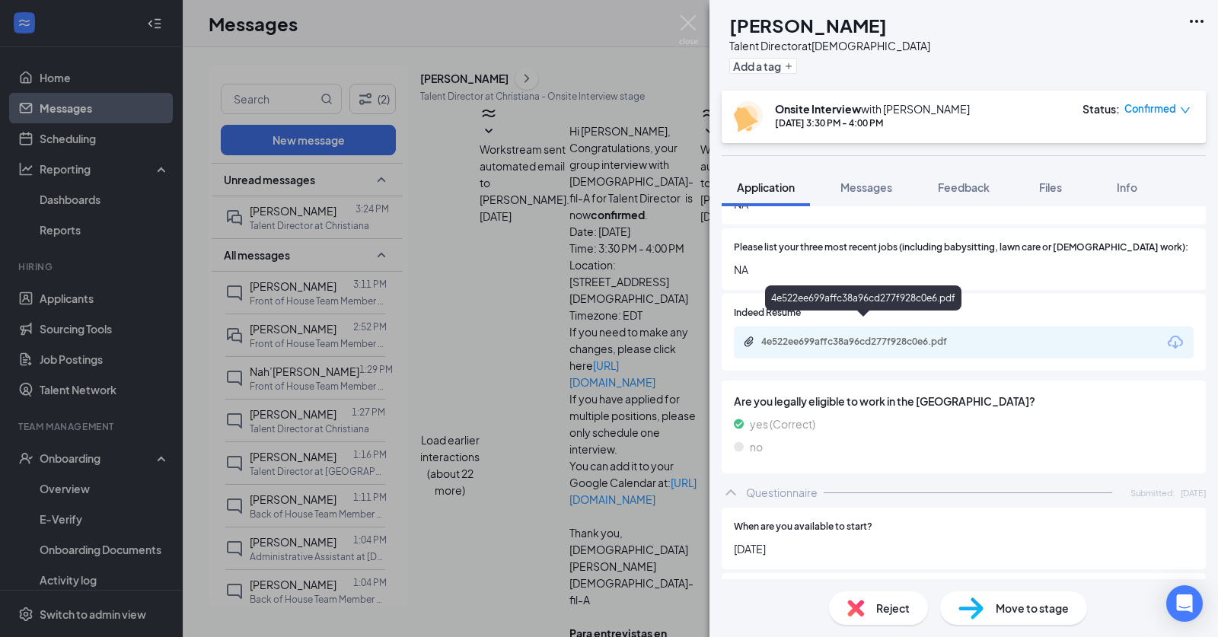
click at [839, 336] on div "4e522ee699affc38a96cd277f928c0e6.pdf" at bounding box center [868, 342] width 213 height 12
click at [688, 23] on img at bounding box center [688, 30] width 19 height 30
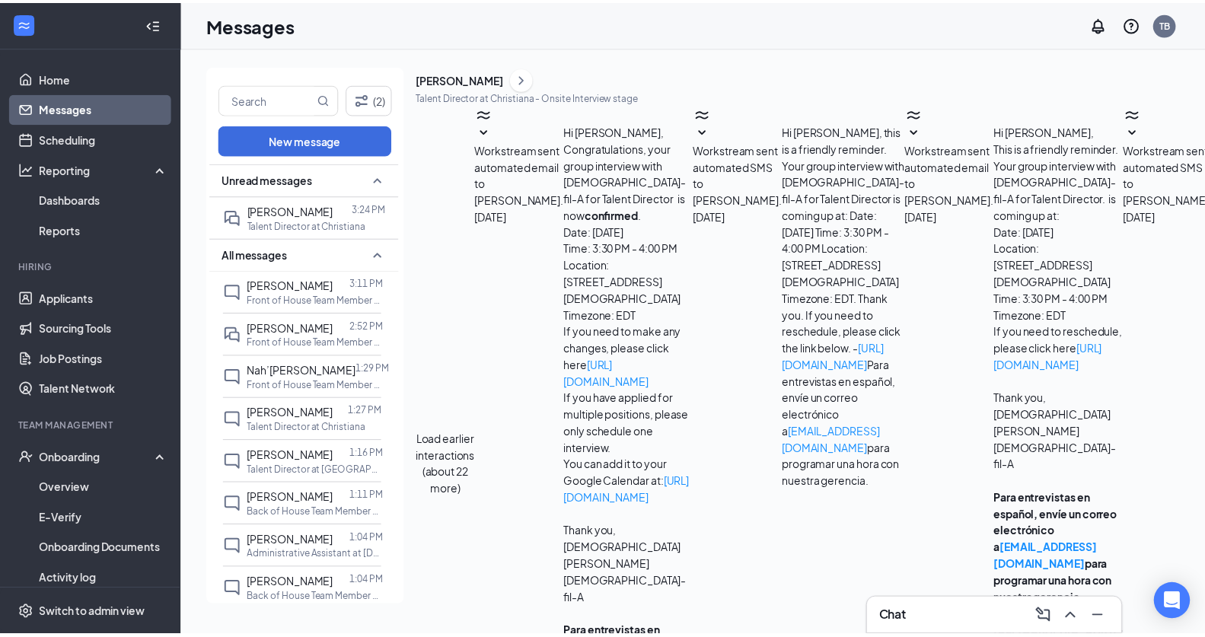
scroll to position [937, 0]
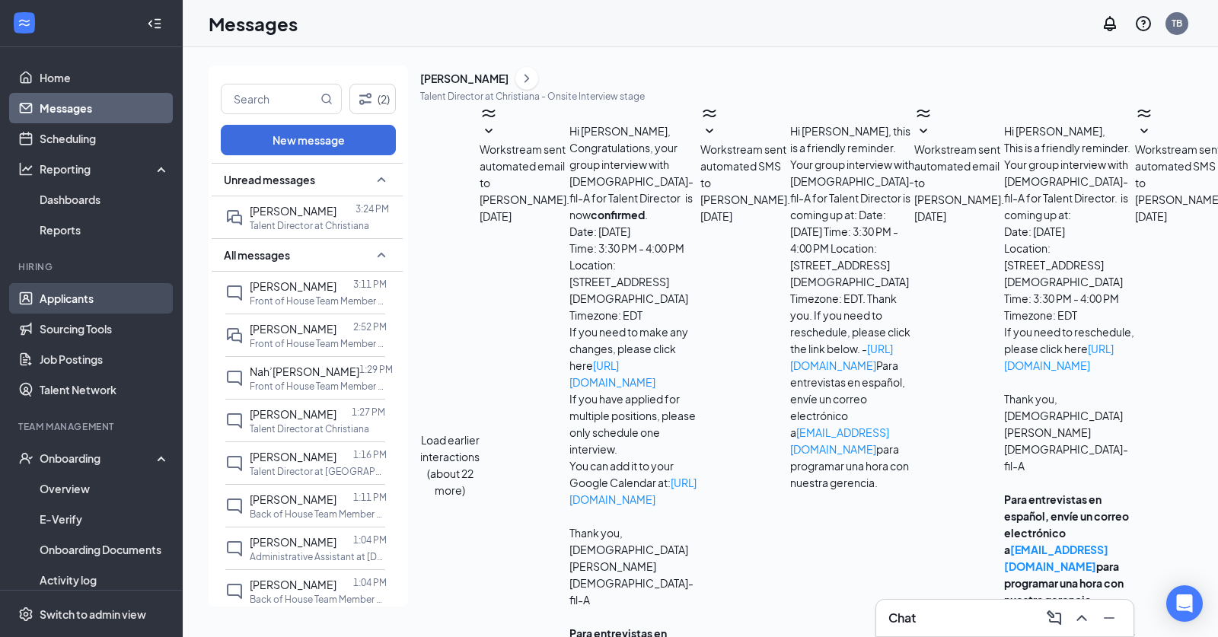
click at [74, 302] on link "Applicants" at bounding box center [105, 298] width 130 height 30
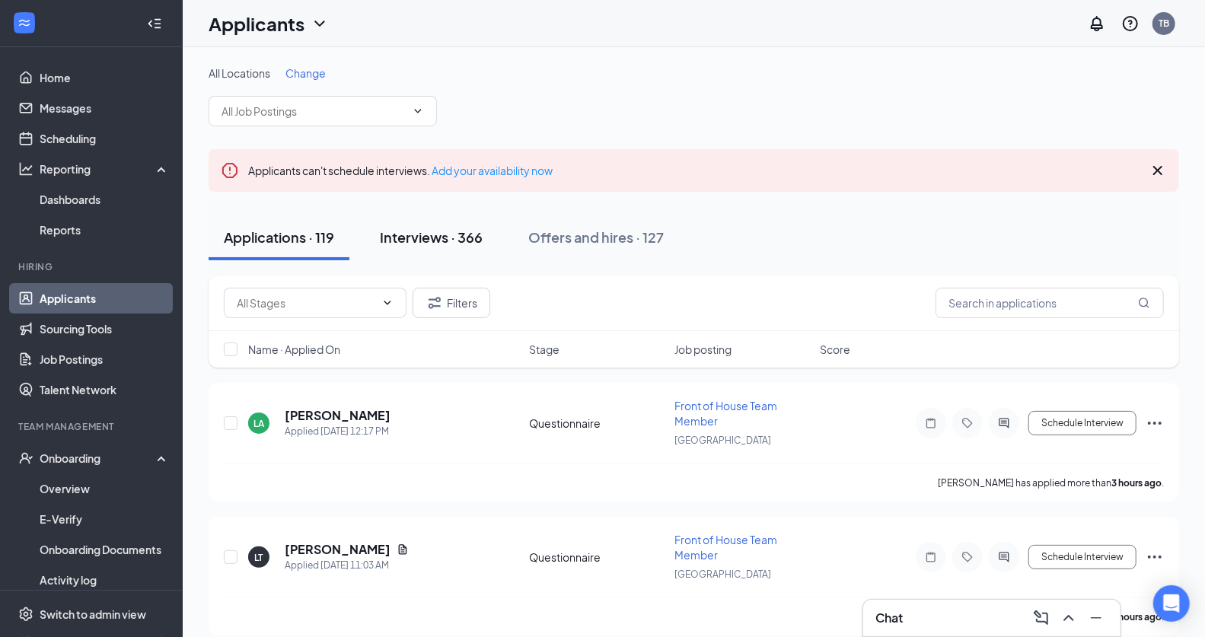
click at [443, 252] on button "Interviews · 366" at bounding box center [431, 238] width 133 height 46
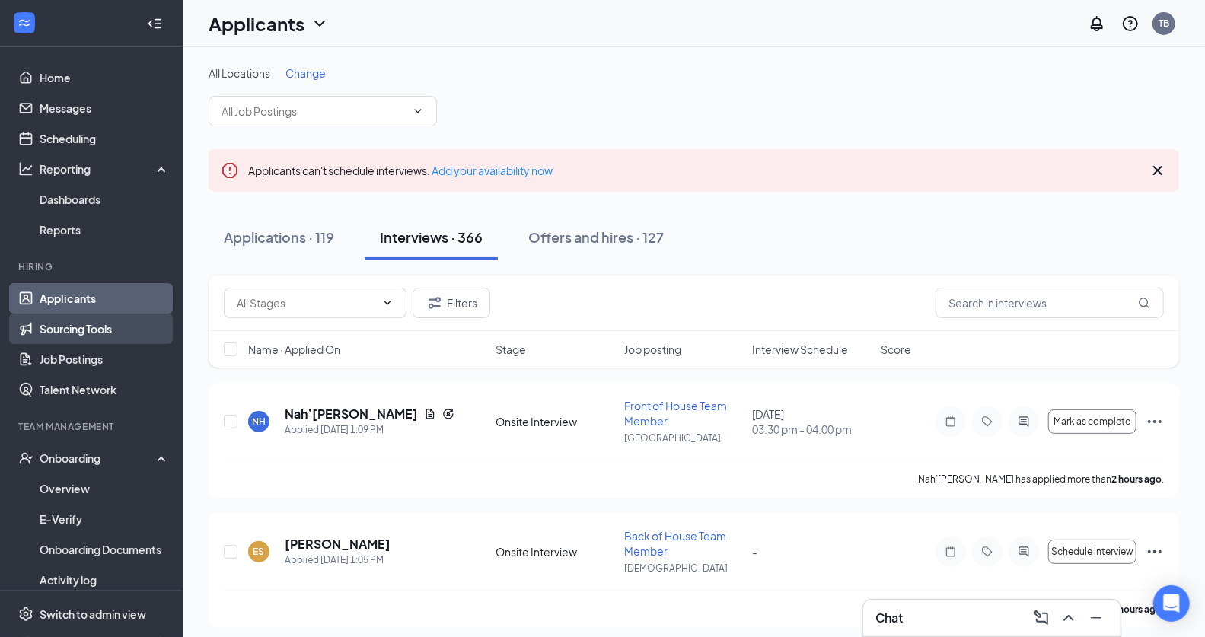
scroll to position [102, 0]
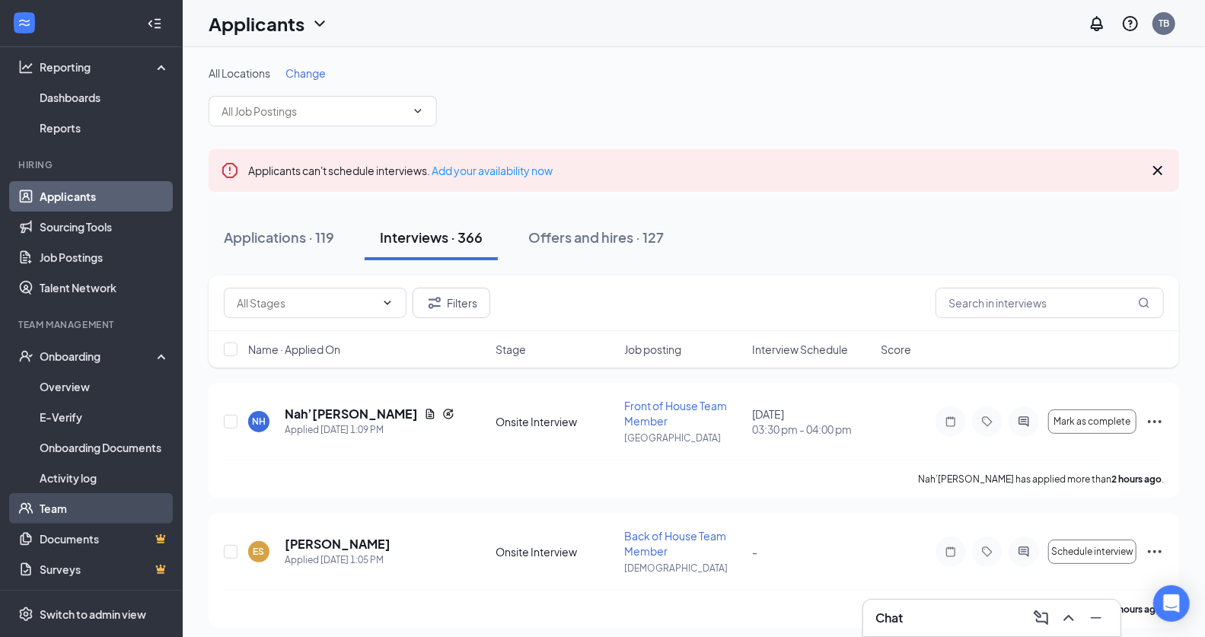
click at [72, 497] on link "Team" at bounding box center [105, 508] width 130 height 30
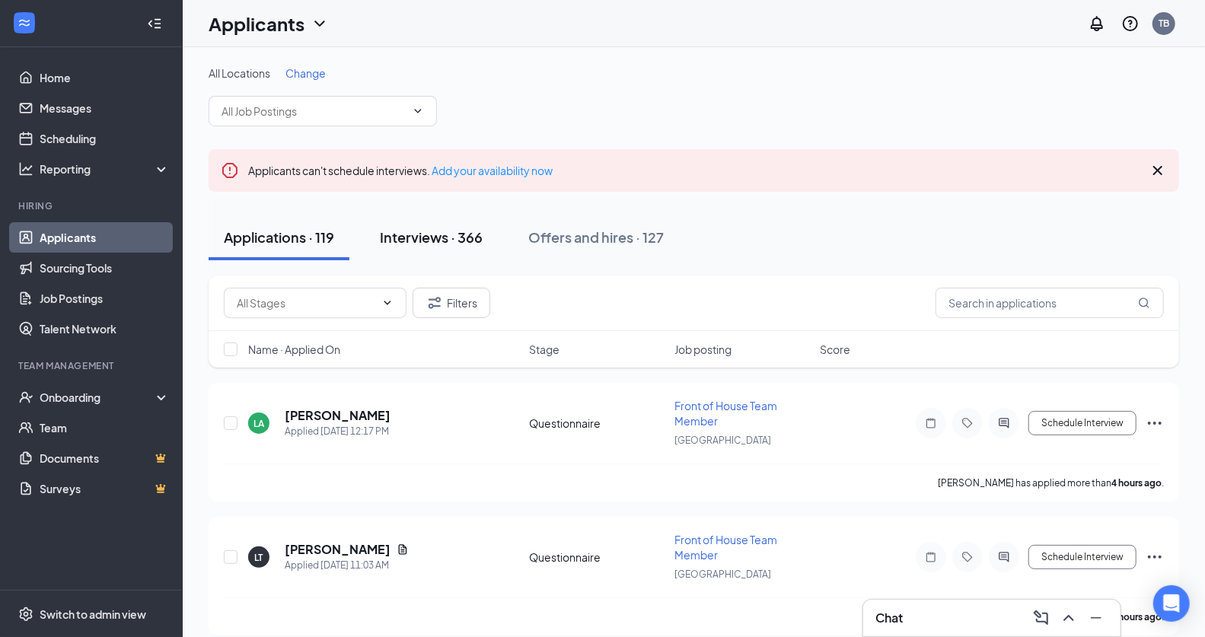
click at [428, 240] on div "Interviews · 366" at bounding box center [431, 237] width 103 height 19
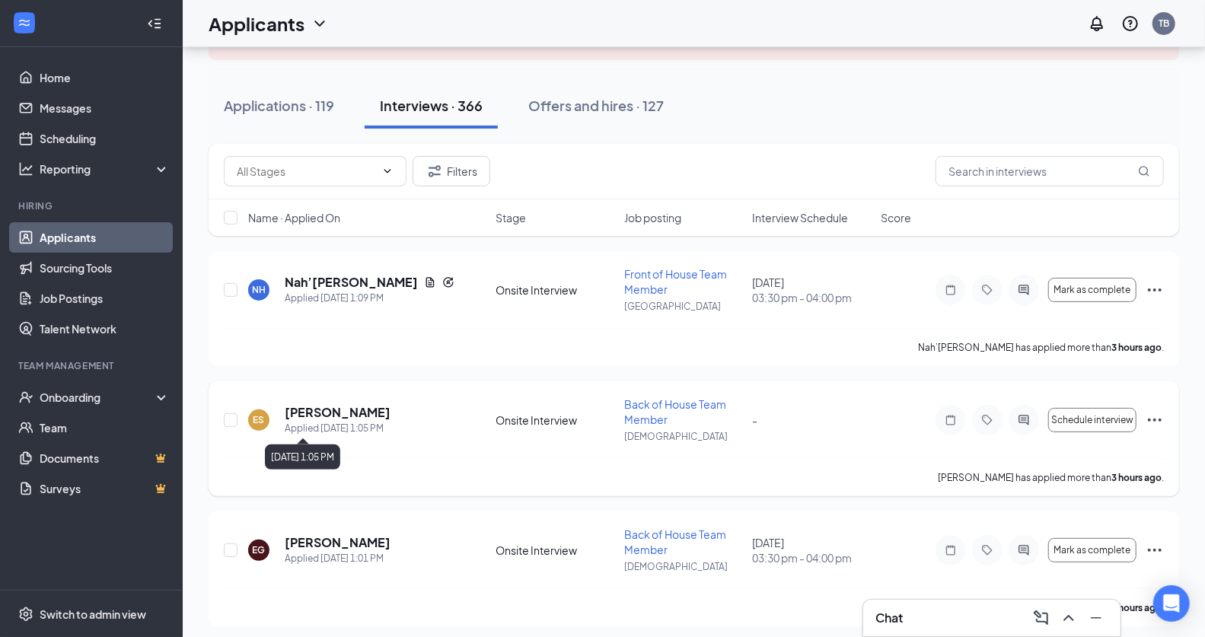
scroll to position [86, 0]
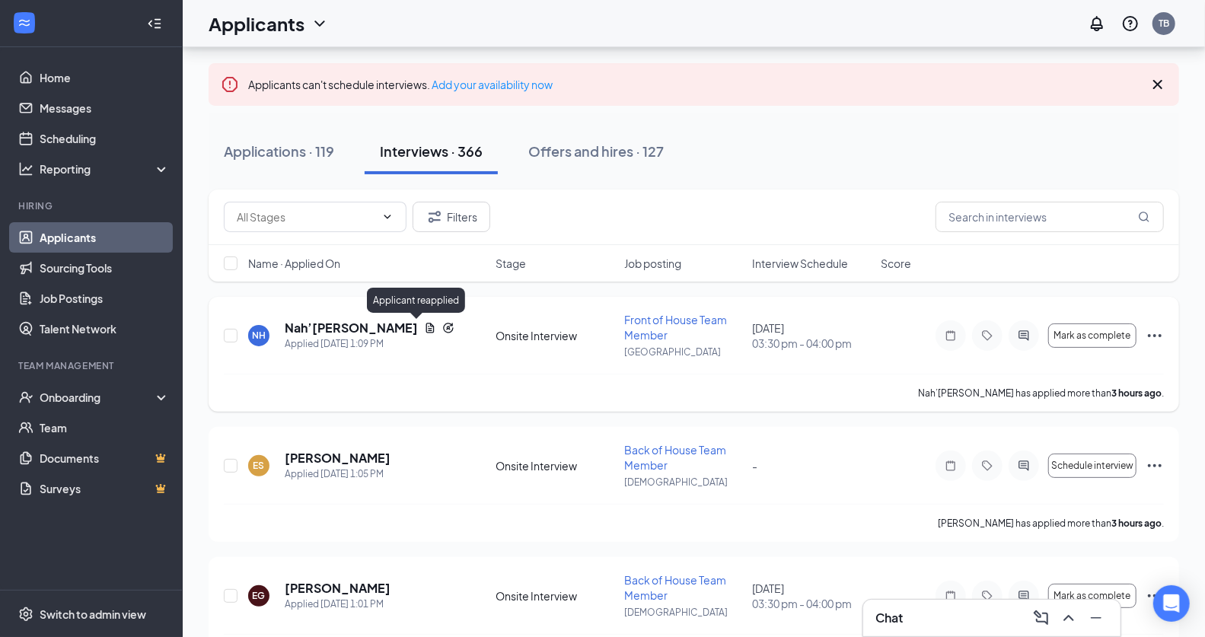
click at [443, 325] on icon "Reapply" at bounding box center [448, 328] width 10 height 10
click at [442, 327] on icon "Reapply" at bounding box center [448, 328] width 12 height 12
click at [442, 330] on icon "Reapply" at bounding box center [448, 328] width 12 height 12
click at [317, 327] on h5 "Nah’[PERSON_NAME]" at bounding box center [351, 328] width 133 height 17
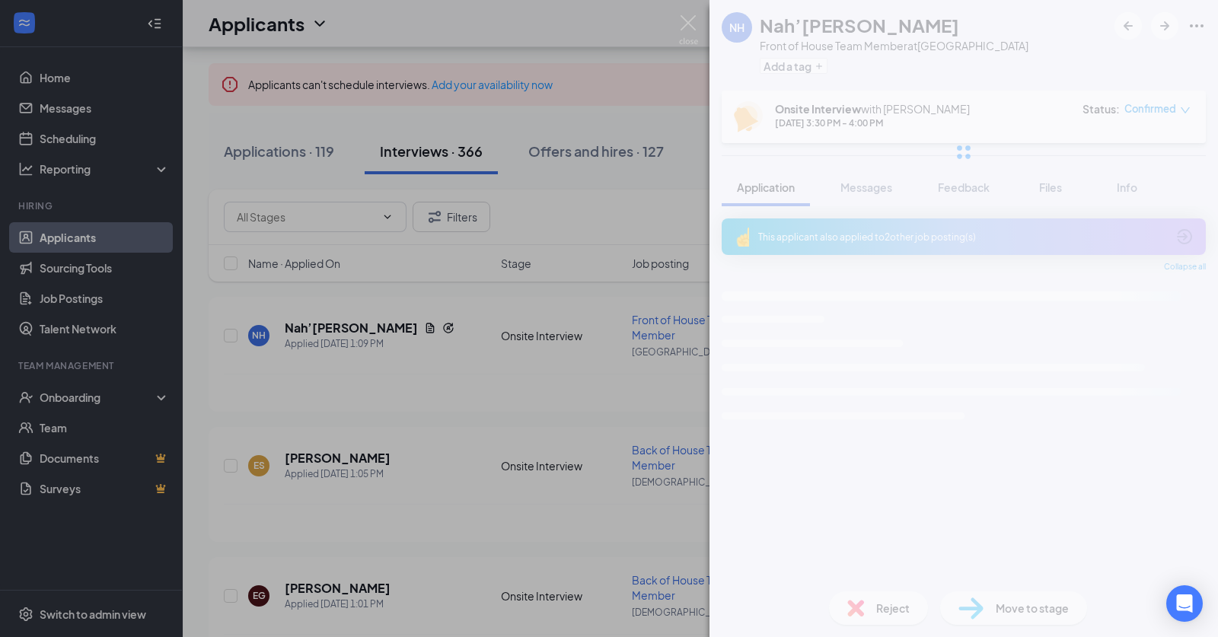
click at [826, 248] on div "This applicant also applied to 2 other job posting(s)" at bounding box center [964, 237] width 484 height 37
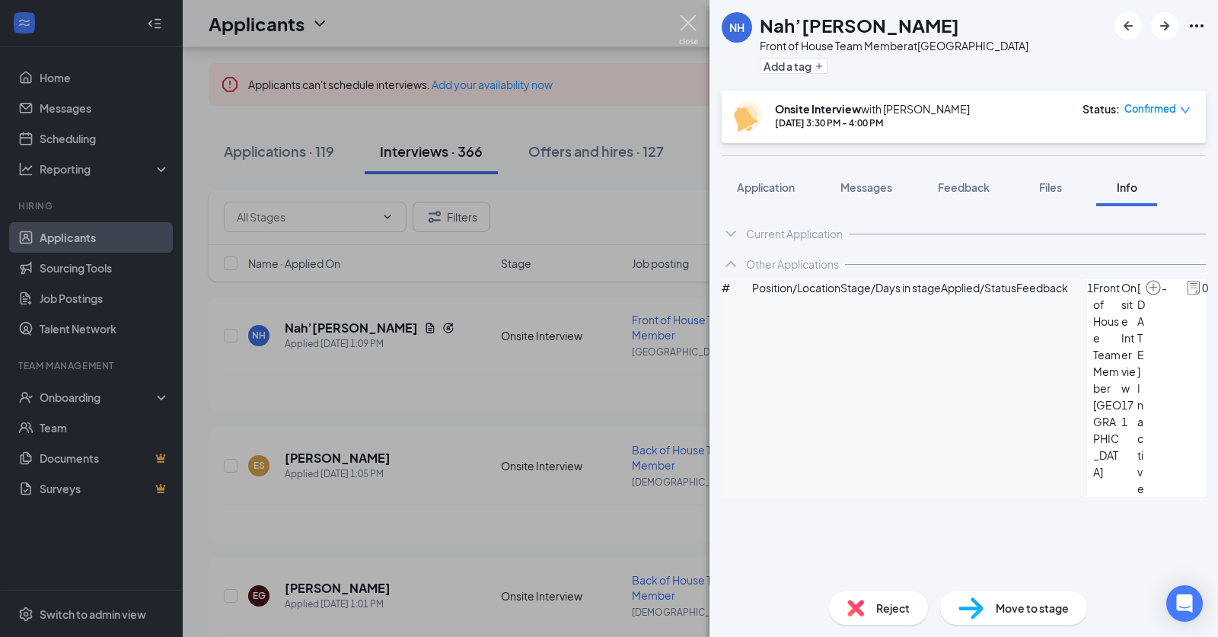
click at [692, 22] on img at bounding box center [688, 30] width 19 height 30
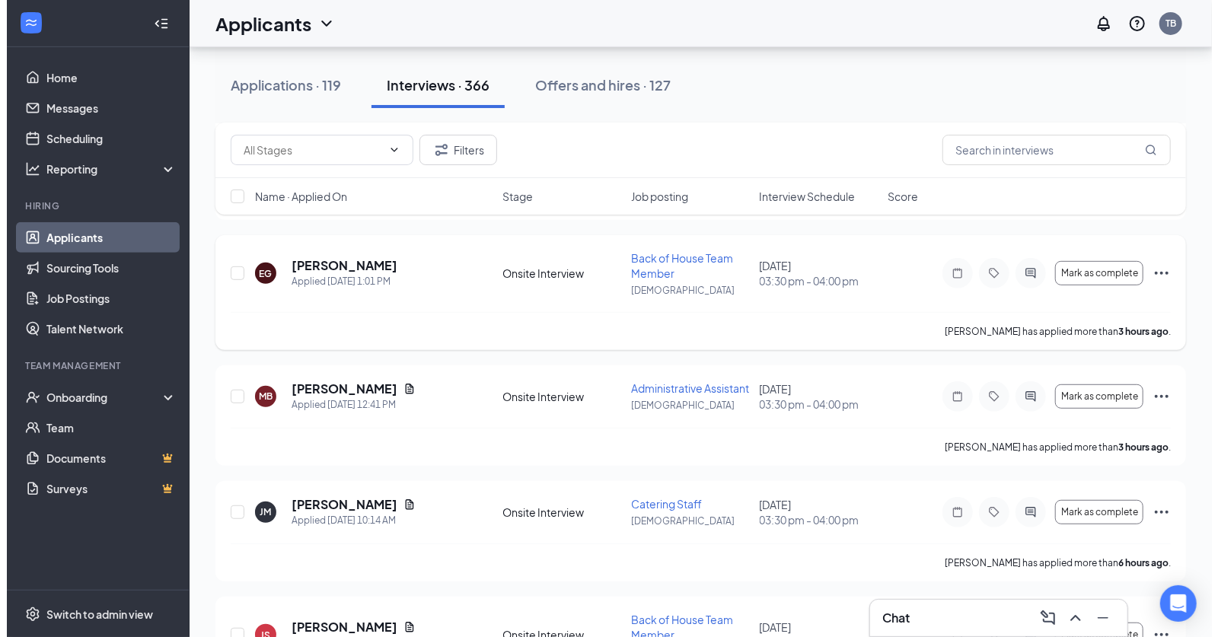
scroll to position [412, 0]
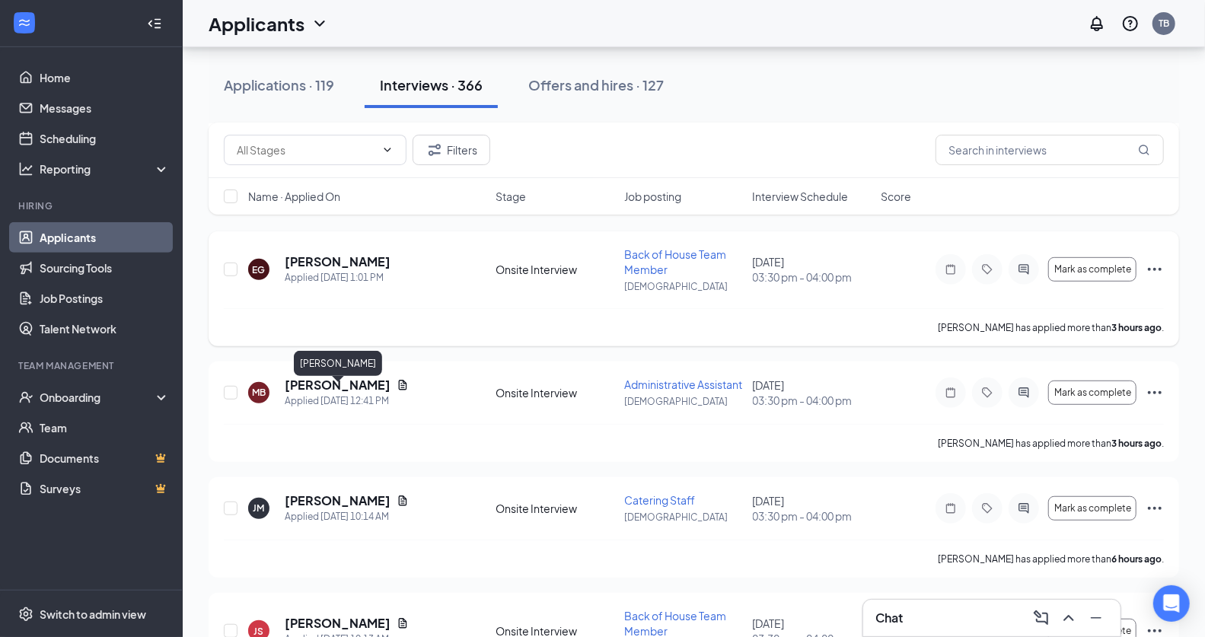
click at [328, 388] on h5 "[PERSON_NAME]" at bounding box center [338, 385] width 106 height 17
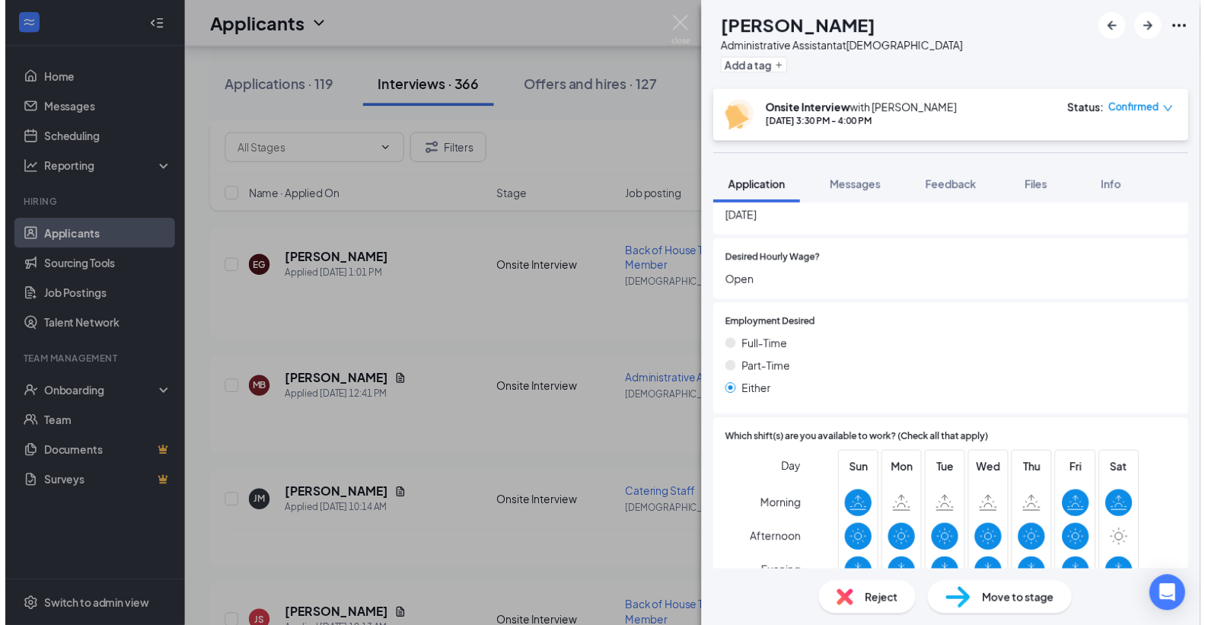
scroll to position [973, 0]
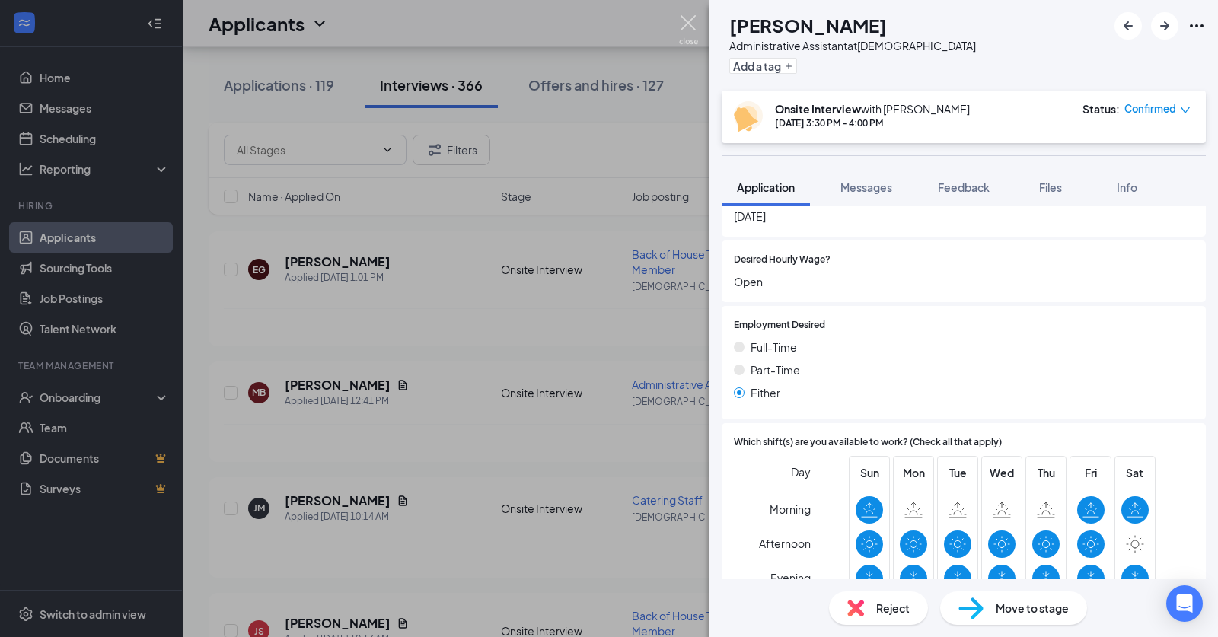
click at [693, 28] on img at bounding box center [688, 30] width 19 height 30
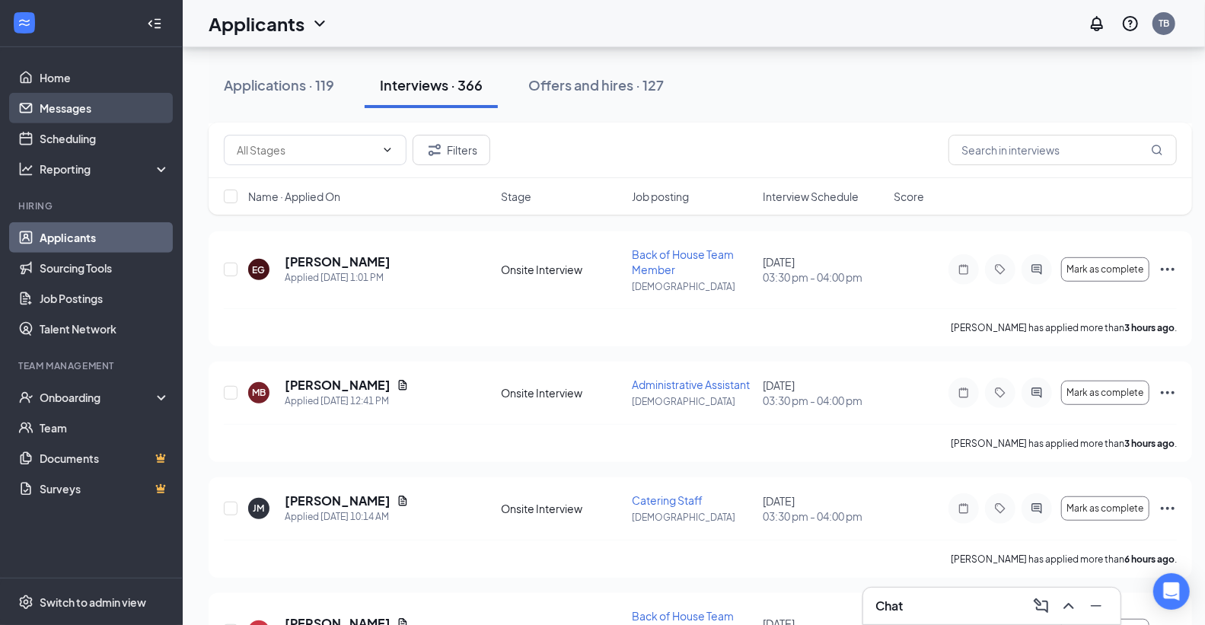
click at [108, 110] on link "Messages" at bounding box center [105, 108] width 130 height 30
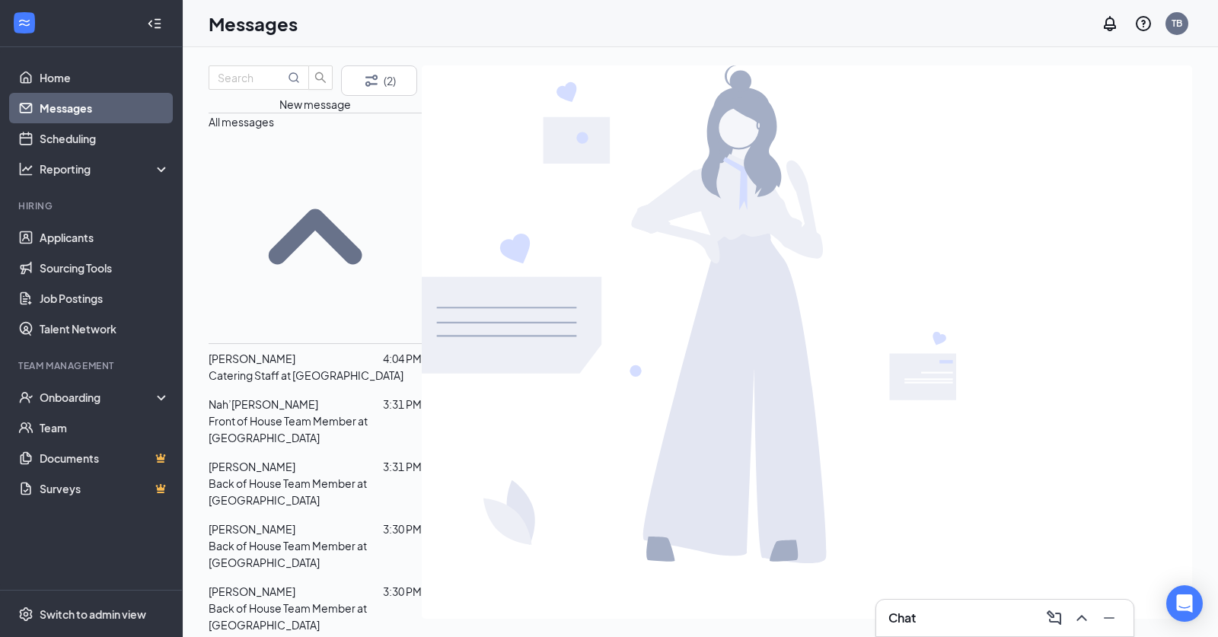
scroll to position [279, 0]
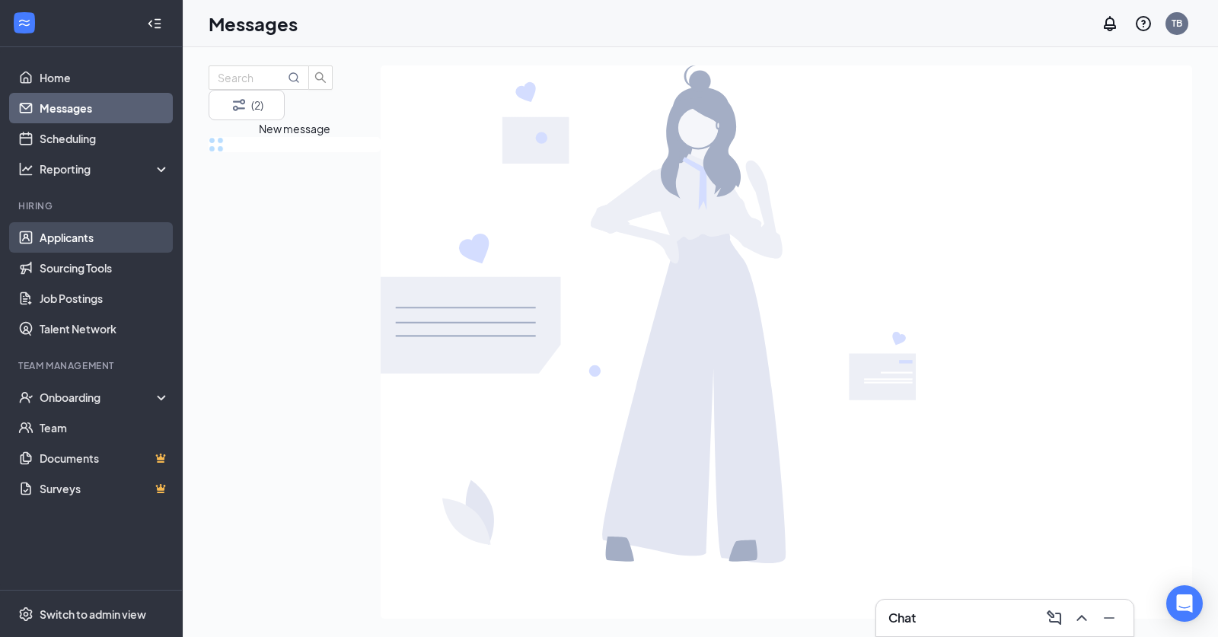
click at [81, 241] on link "Applicants" at bounding box center [105, 237] width 130 height 30
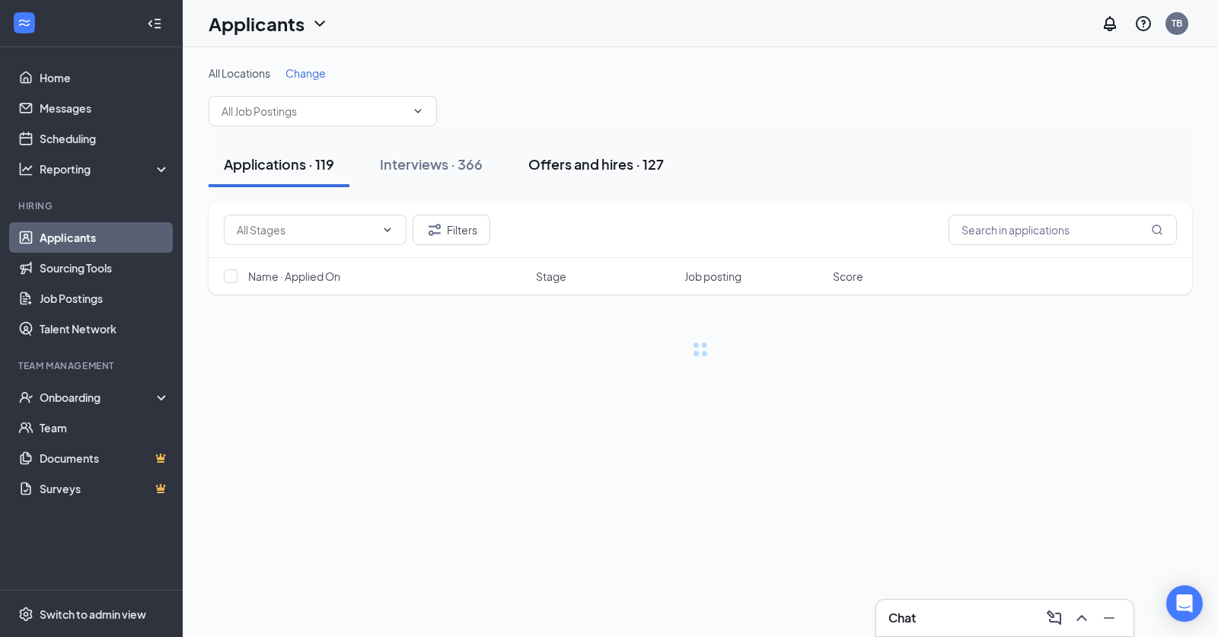
click at [592, 155] on div "Offers and hires · 127" at bounding box center [596, 164] width 136 height 19
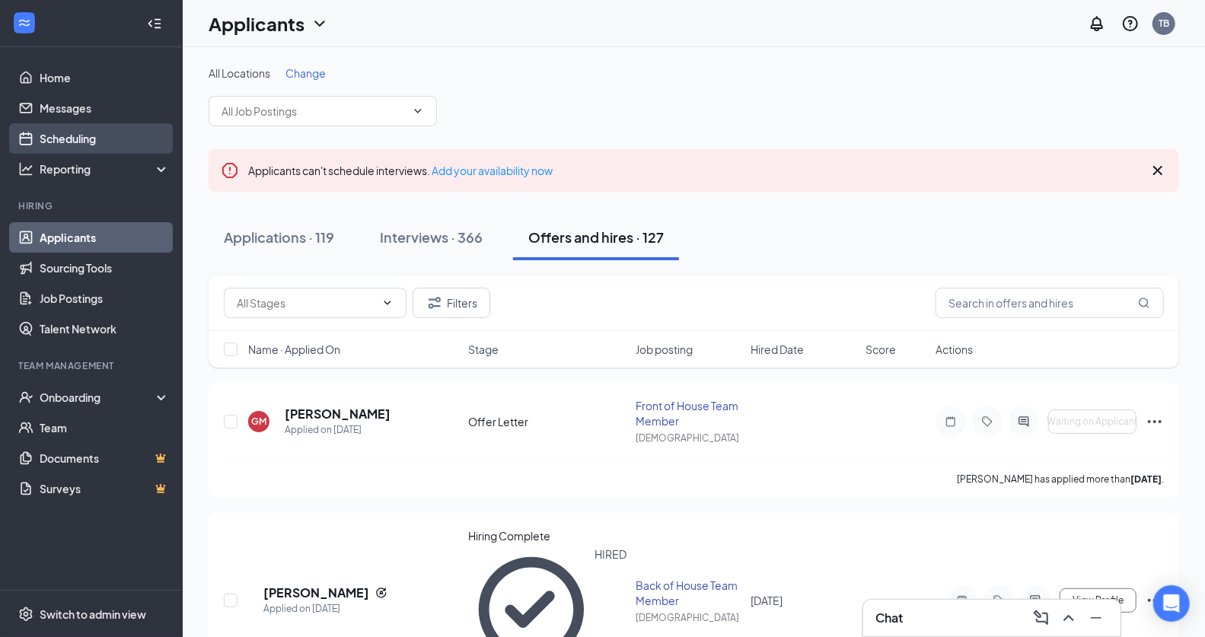
click at [61, 135] on link "Scheduling" at bounding box center [105, 138] width 130 height 30
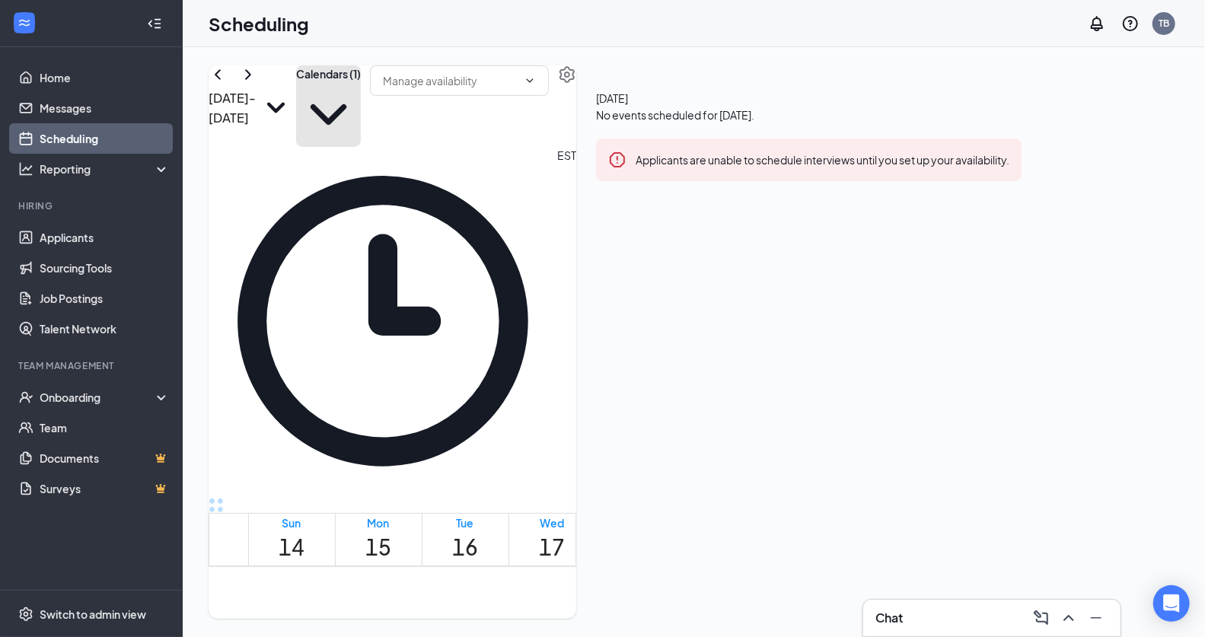
click at [361, 99] on button "Calendars (1)" at bounding box center [328, 105] width 65 height 81
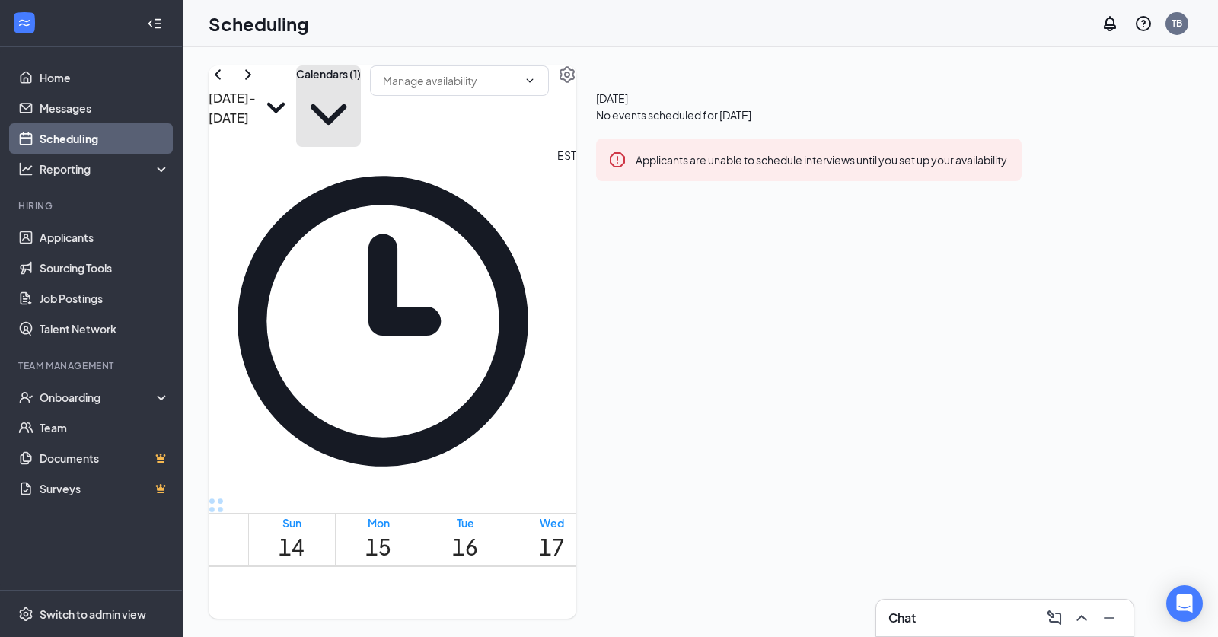
scroll to position [749, 0]
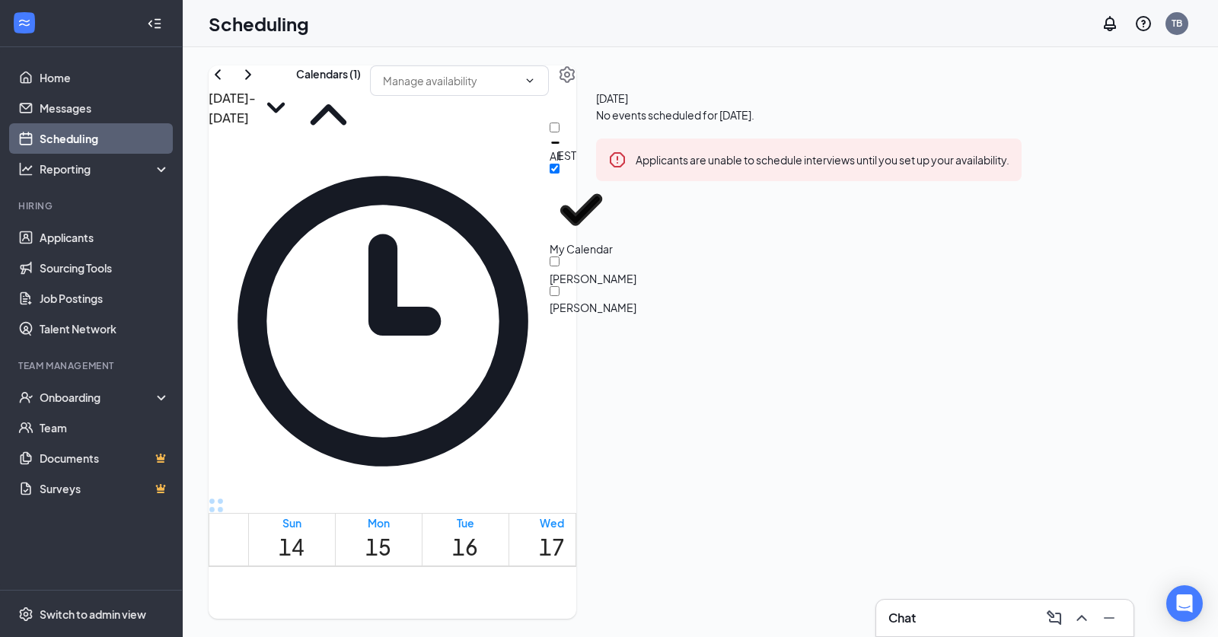
click at [635, 257] on div "[PERSON_NAME]" at bounding box center [618, 272] width 137 height 30
checkbox input "true"
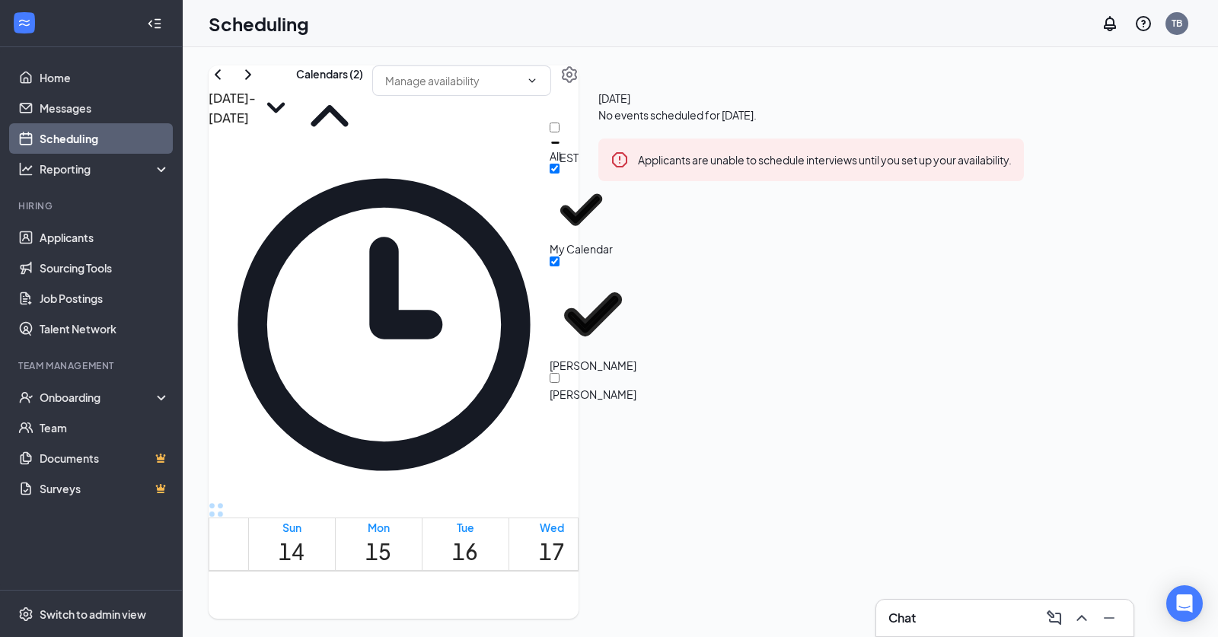
click at [735, 59] on div "Sep 14 - Sep 20 Calendars (2) EST Sun 14 Mon 15 Tue 16 Wed 17 Thu 18 Fri 19 Sat…" at bounding box center [701, 342] width 1036 height 590
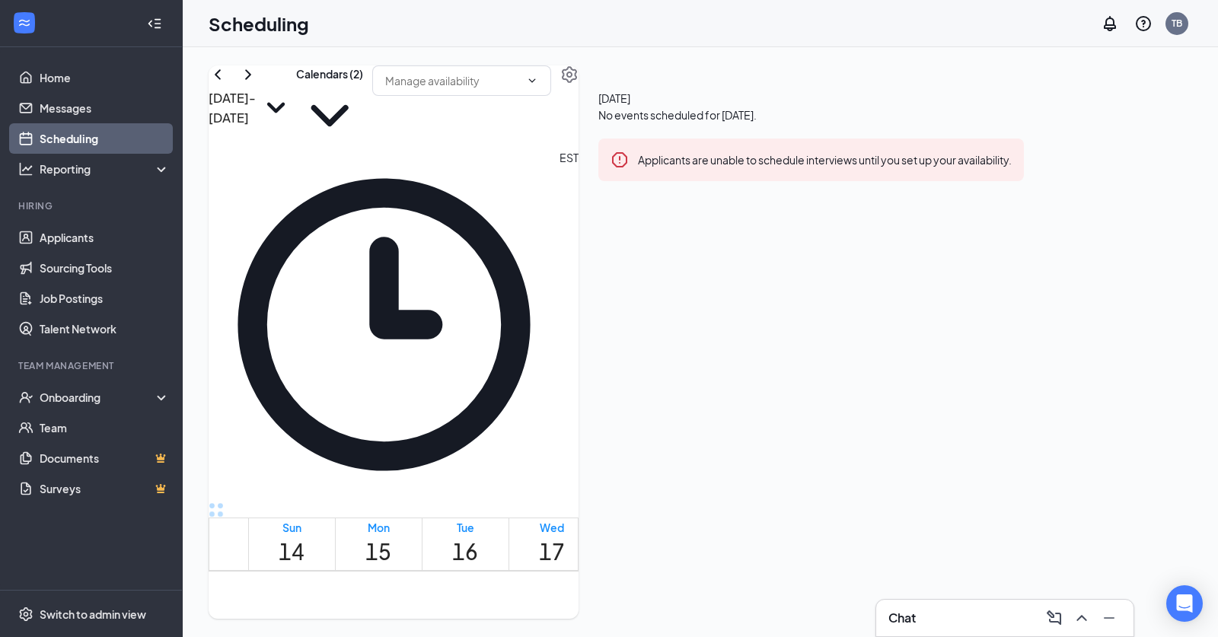
scroll to position [1358, 0]
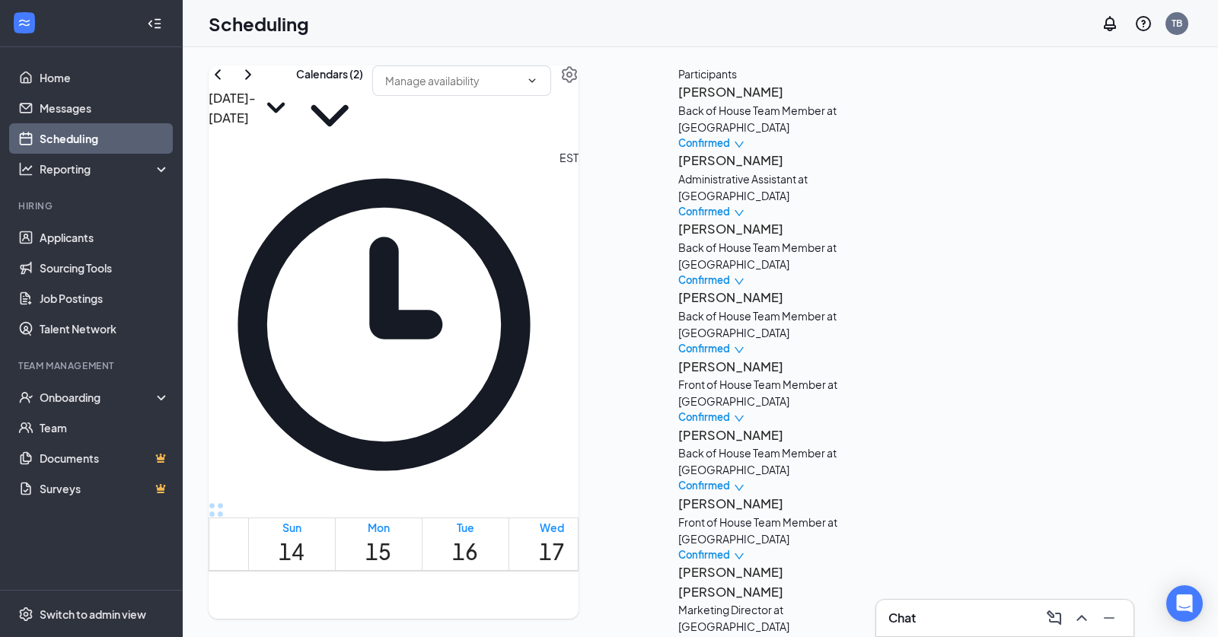
scroll to position [641, 0]
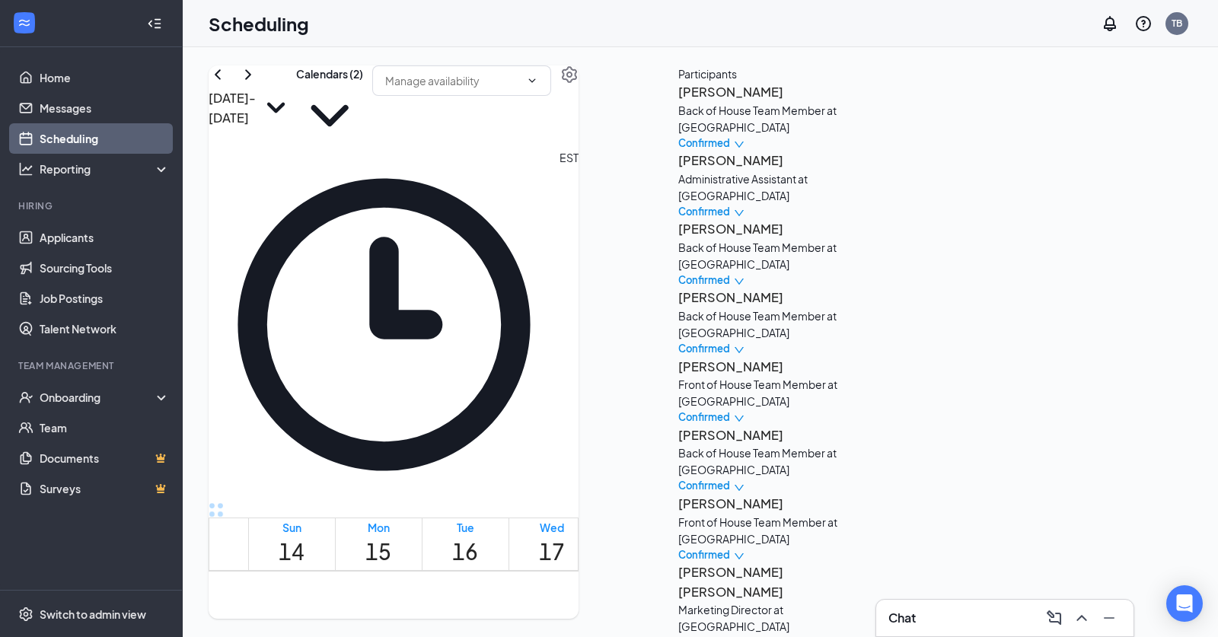
scroll to position [1522, 0]
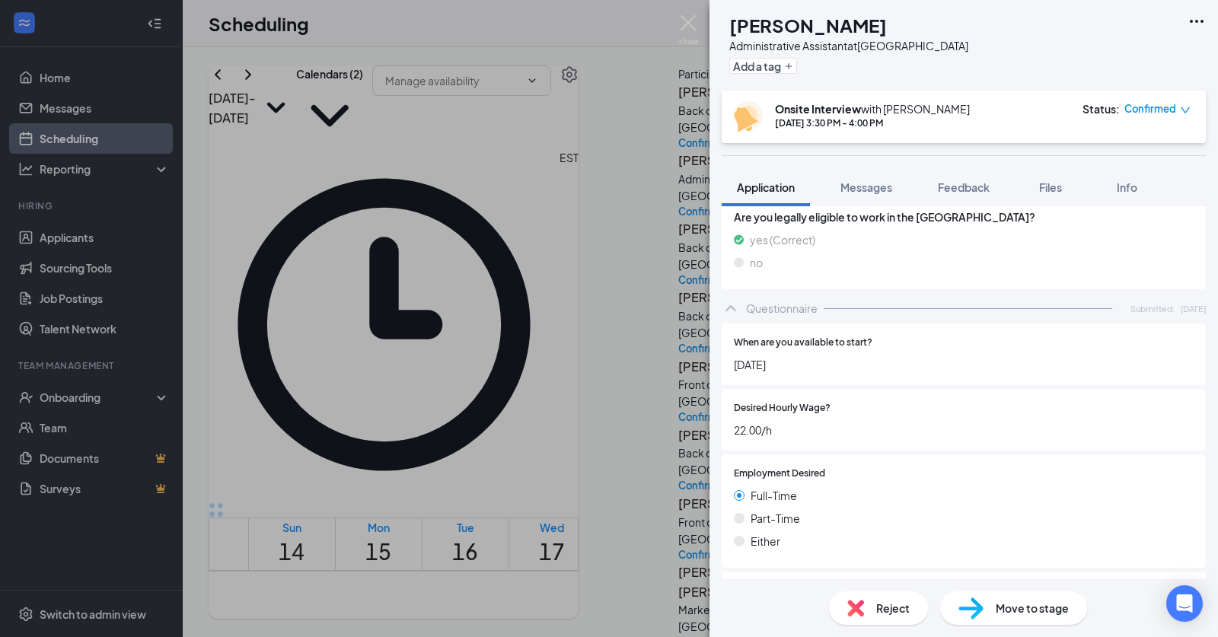
scroll to position [902, 0]
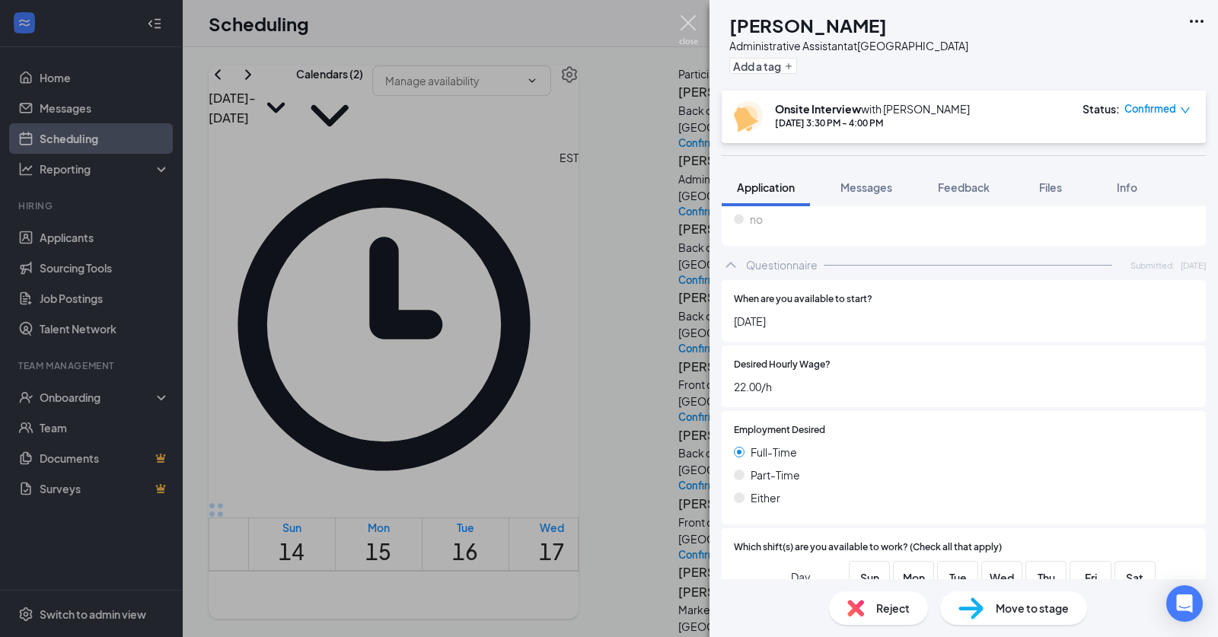
click at [684, 29] on img at bounding box center [688, 30] width 19 height 30
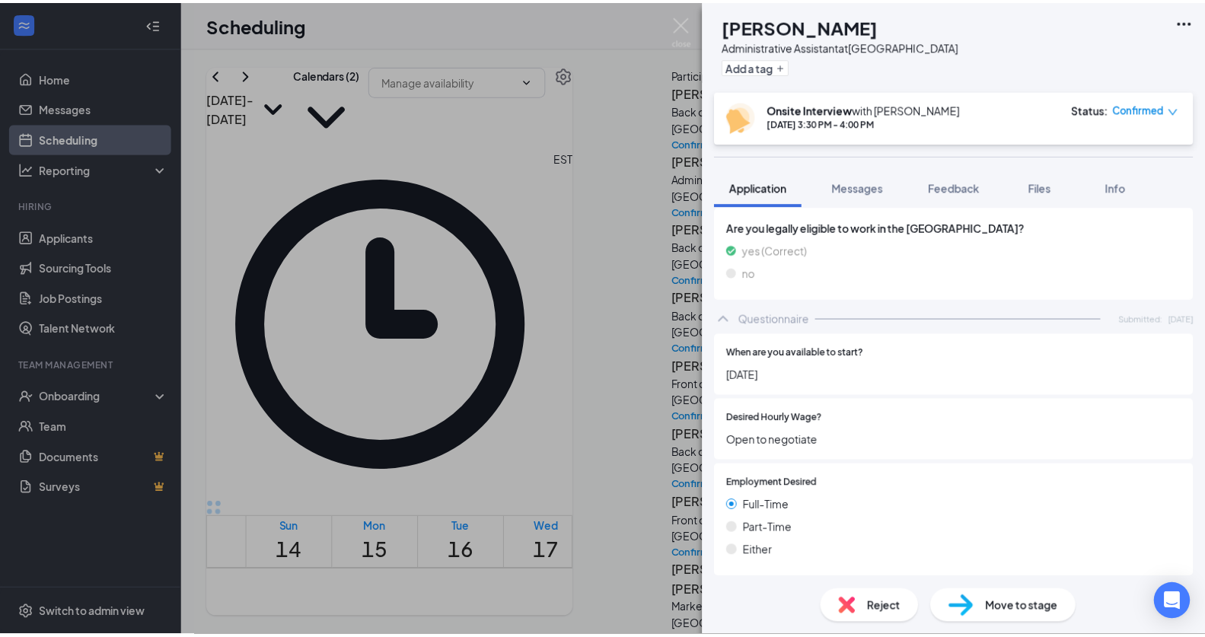
scroll to position [773, 0]
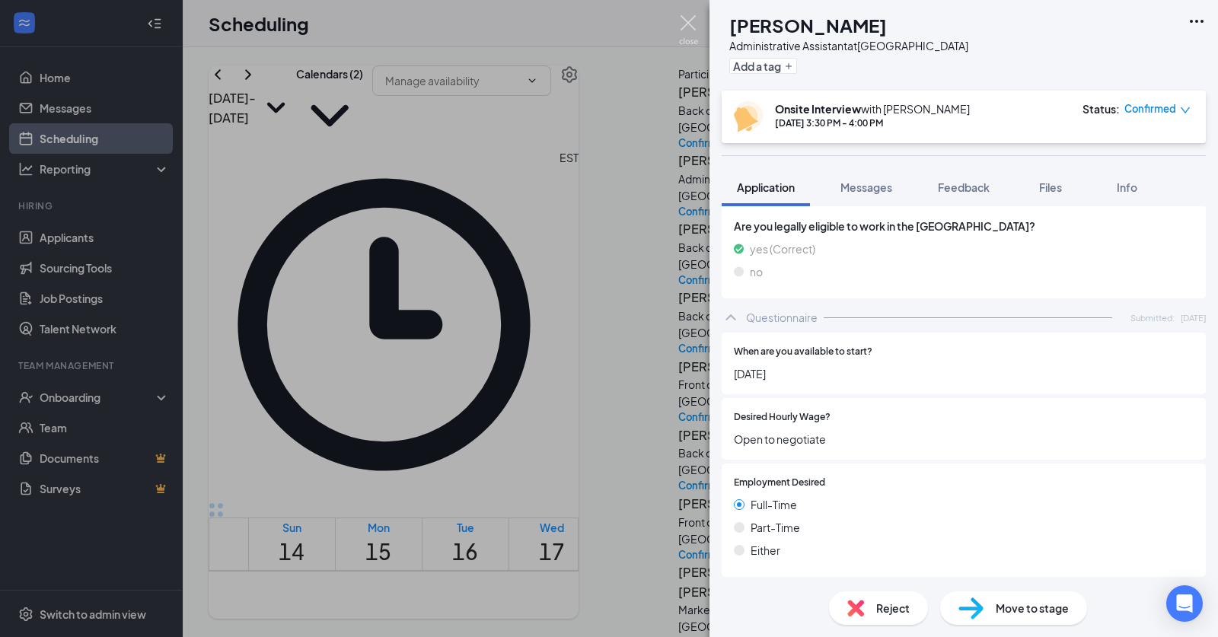
click at [694, 31] on img at bounding box center [688, 30] width 19 height 30
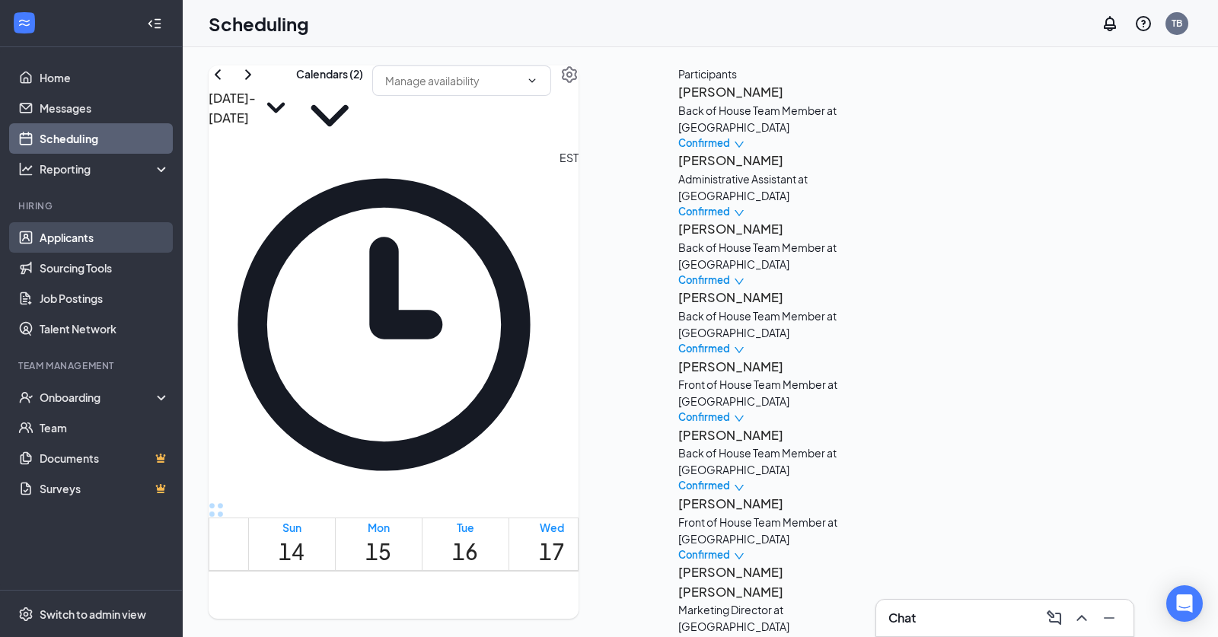
click at [65, 242] on link "Applicants" at bounding box center [105, 237] width 130 height 30
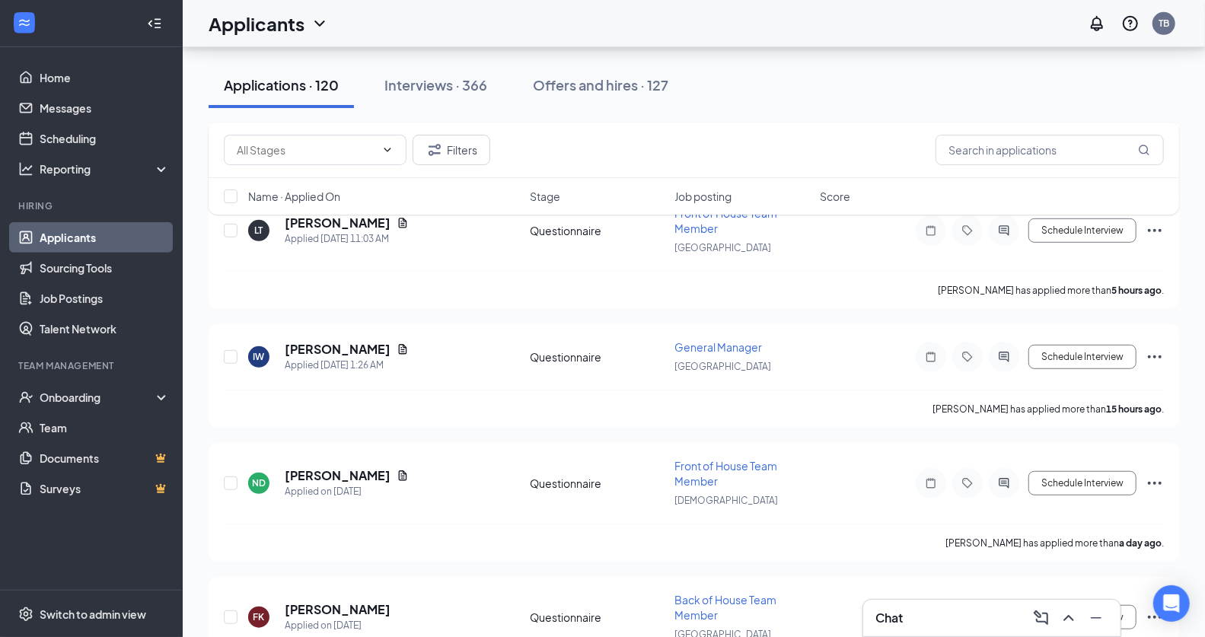
scroll to position [452, 0]
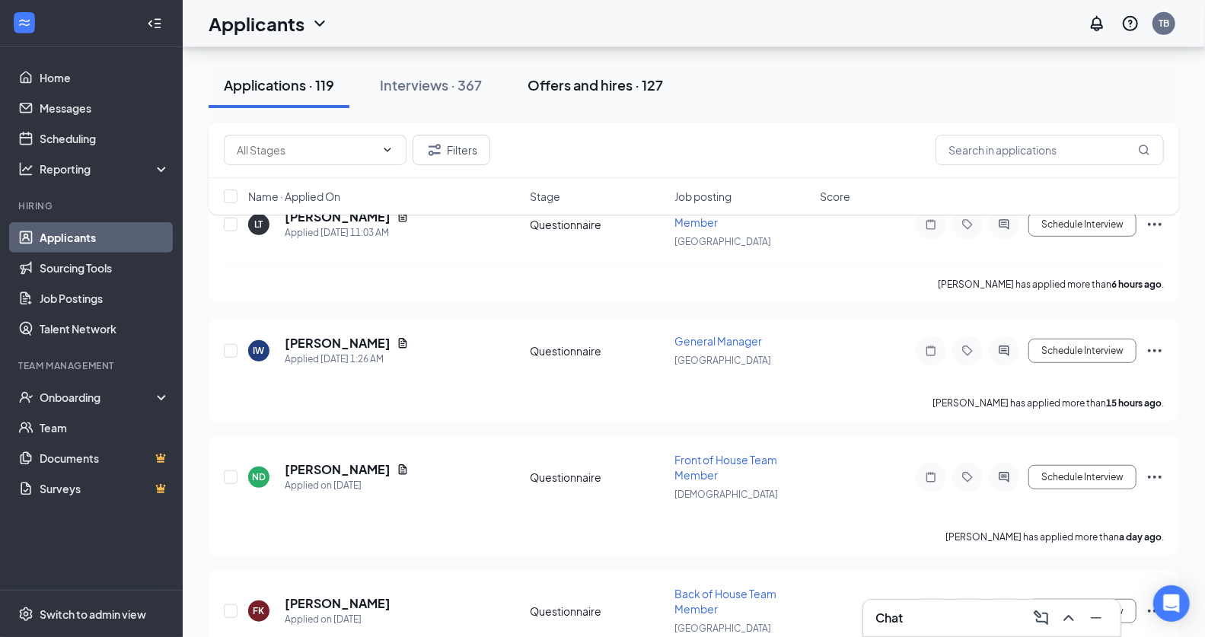
click at [610, 85] on div "Offers and hires · 127" at bounding box center [596, 84] width 136 height 19
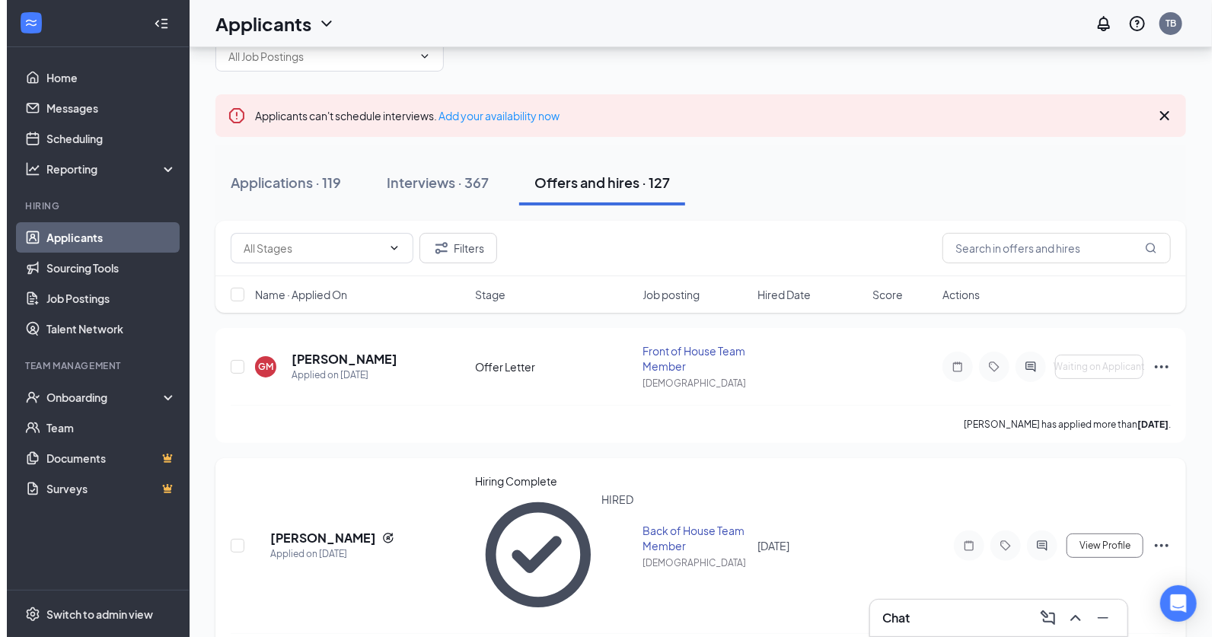
scroll to position [76, 0]
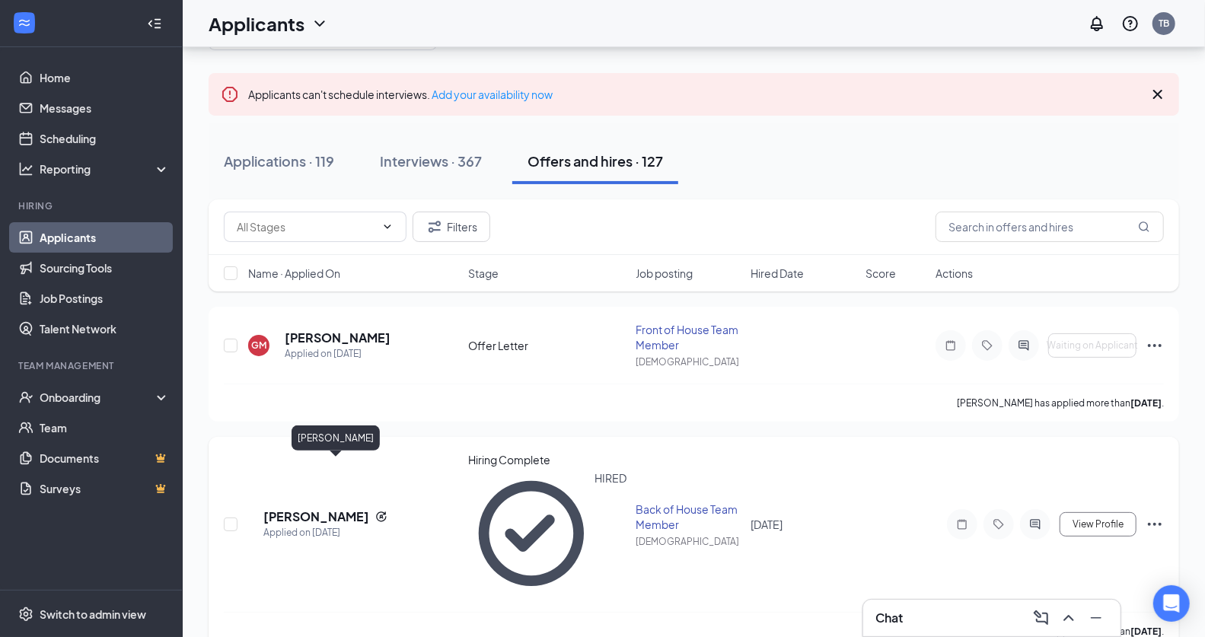
click at [357, 509] on h5 "Alex Montesinos" at bounding box center [316, 517] width 106 height 17
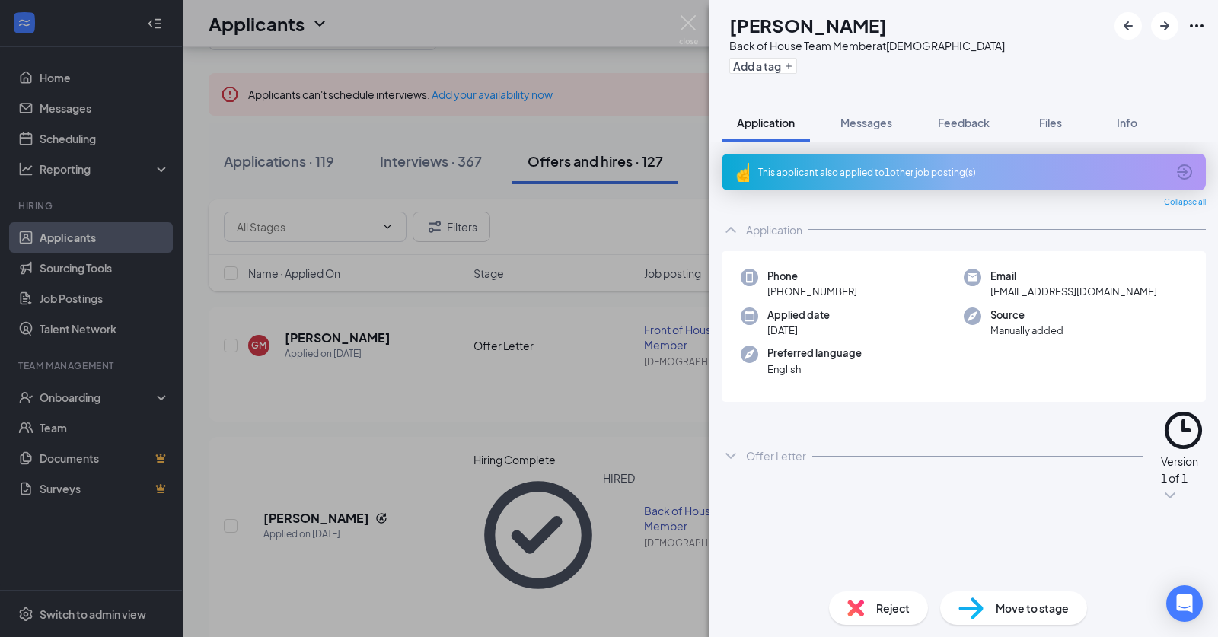
click at [1039, 280] on span "Email" at bounding box center [1074, 276] width 167 height 15
click at [1034, 287] on span "alexmontesinoz861@gmail.com" at bounding box center [1074, 291] width 167 height 15
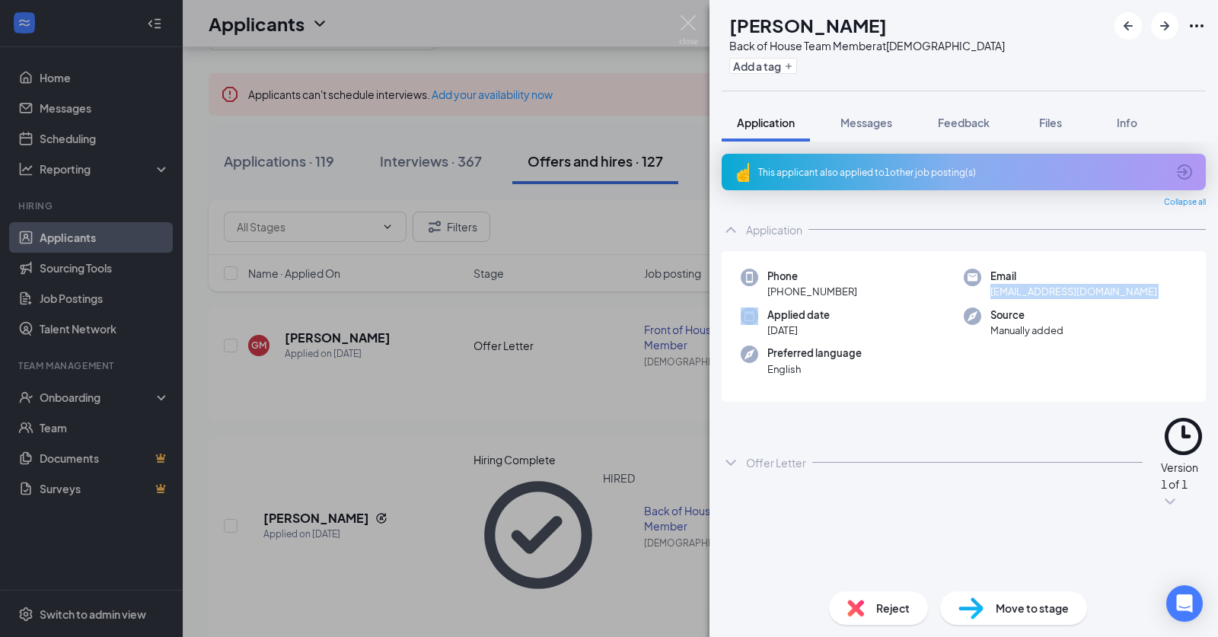
copy span "alexmontesinoz861@gmail.com"
